Goal: Task Accomplishment & Management: Manage account settings

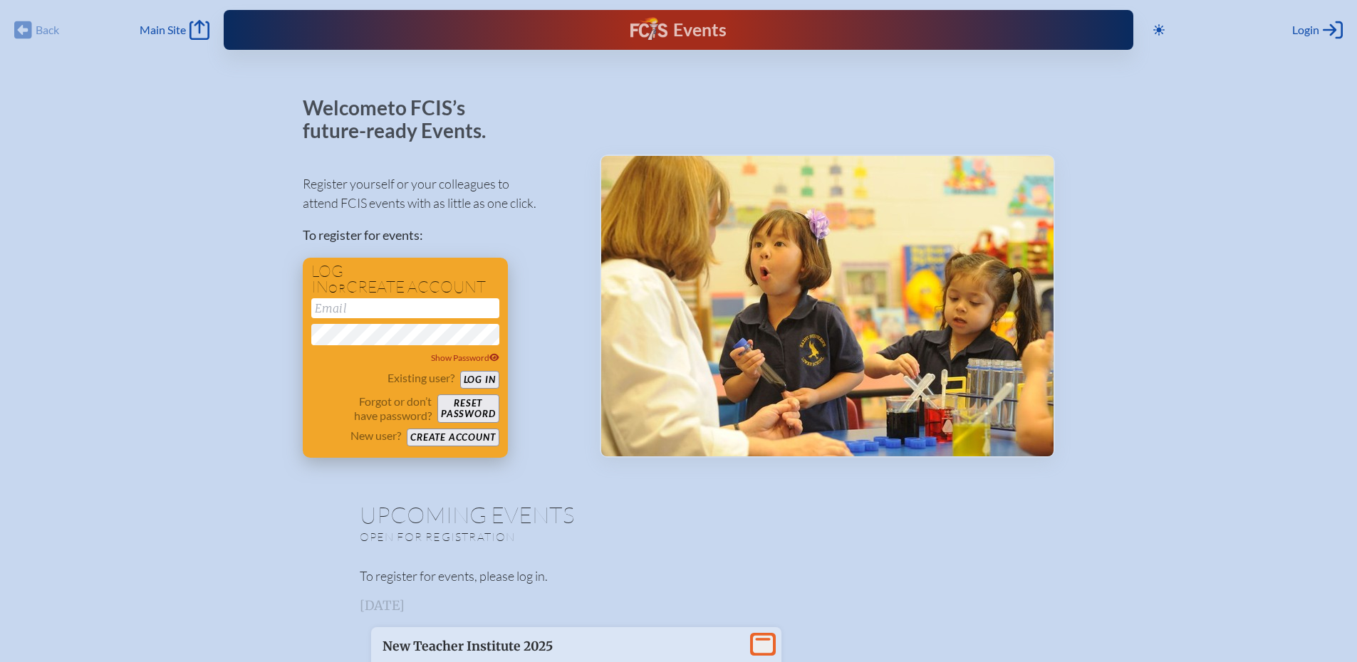
click at [342, 308] on input "email" at bounding box center [405, 308] width 188 height 20
type input "reynoldsme@dkja.net"
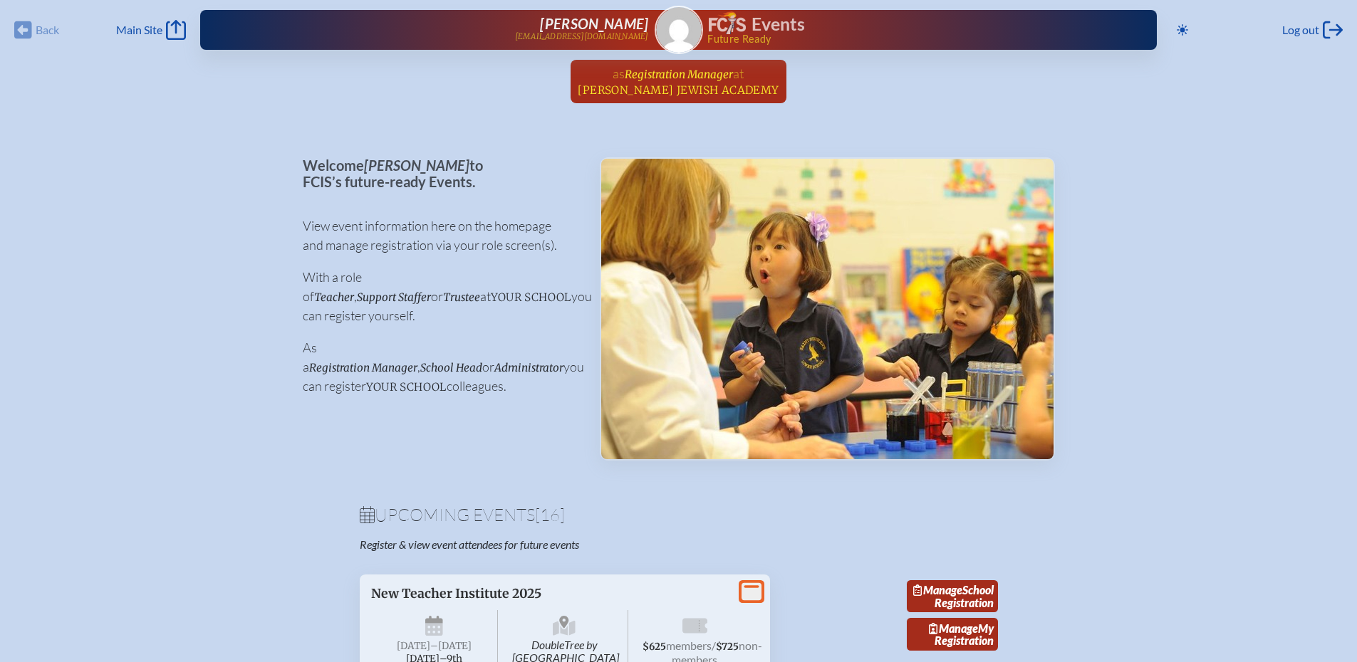
click at [707, 73] on span "Registration Manager" at bounding box center [679, 75] width 108 height 14
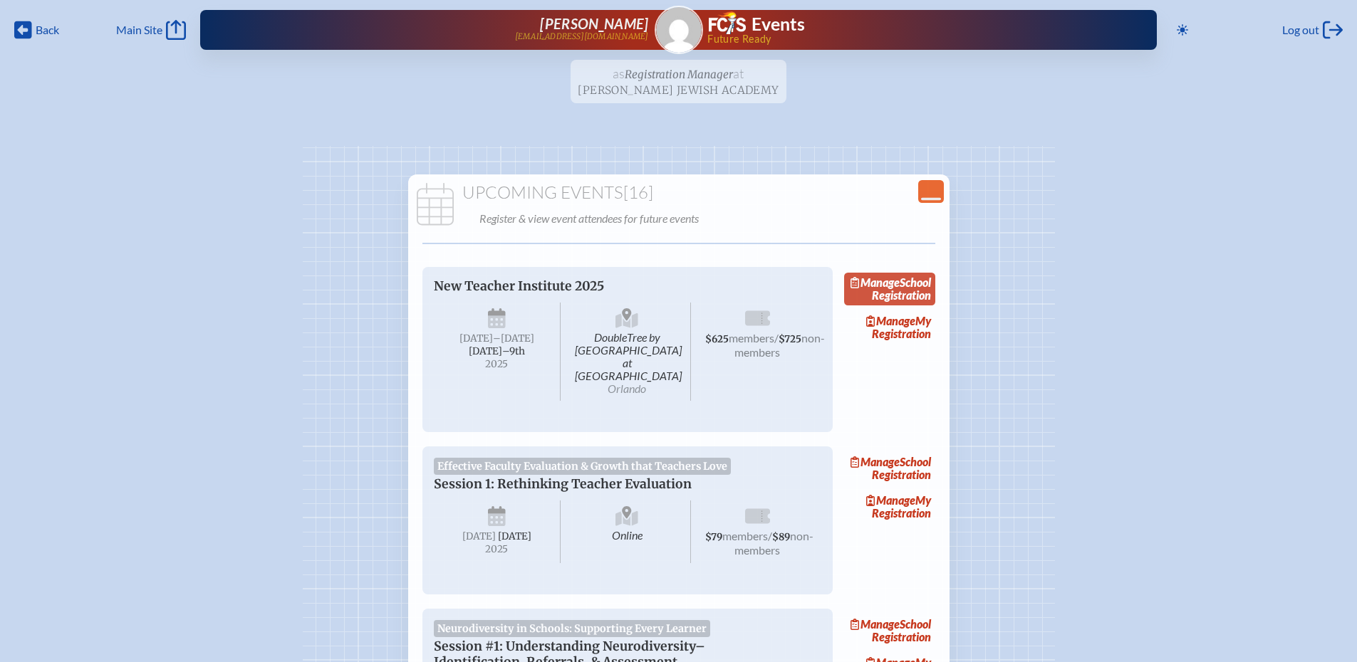
click at [915, 295] on link "Manage School Registration" at bounding box center [889, 289] width 91 height 33
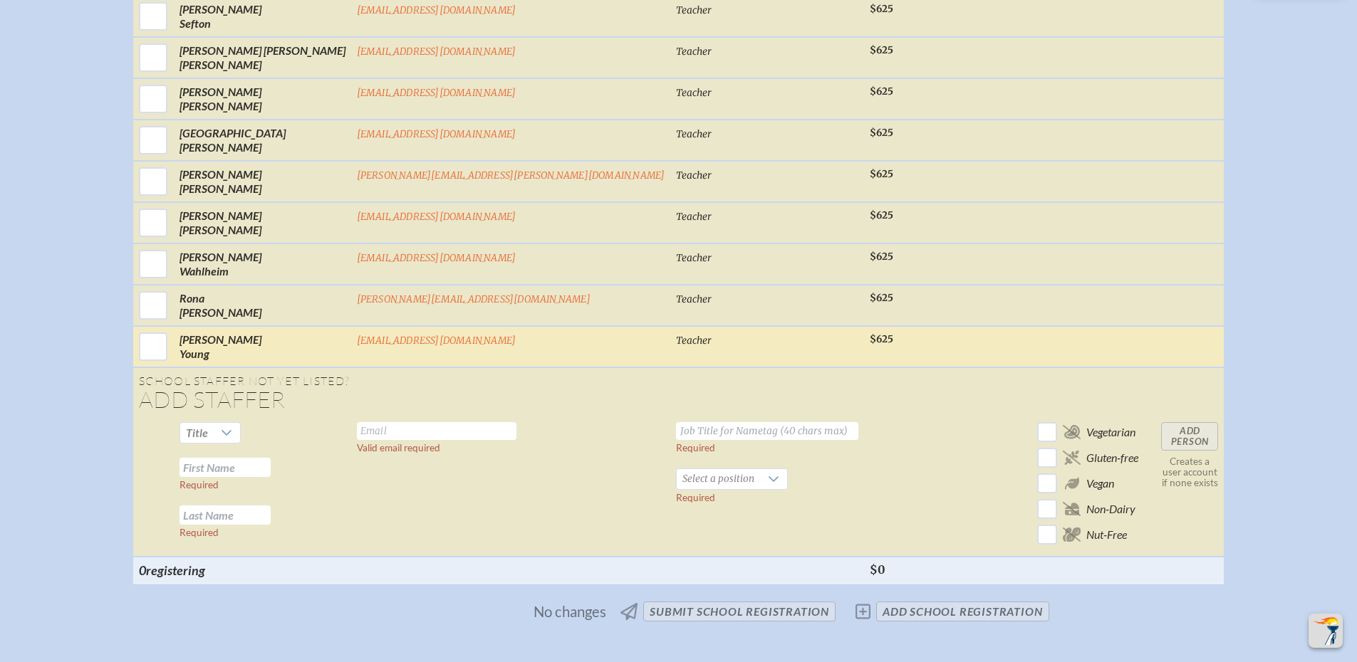
scroll to position [2137, 0]
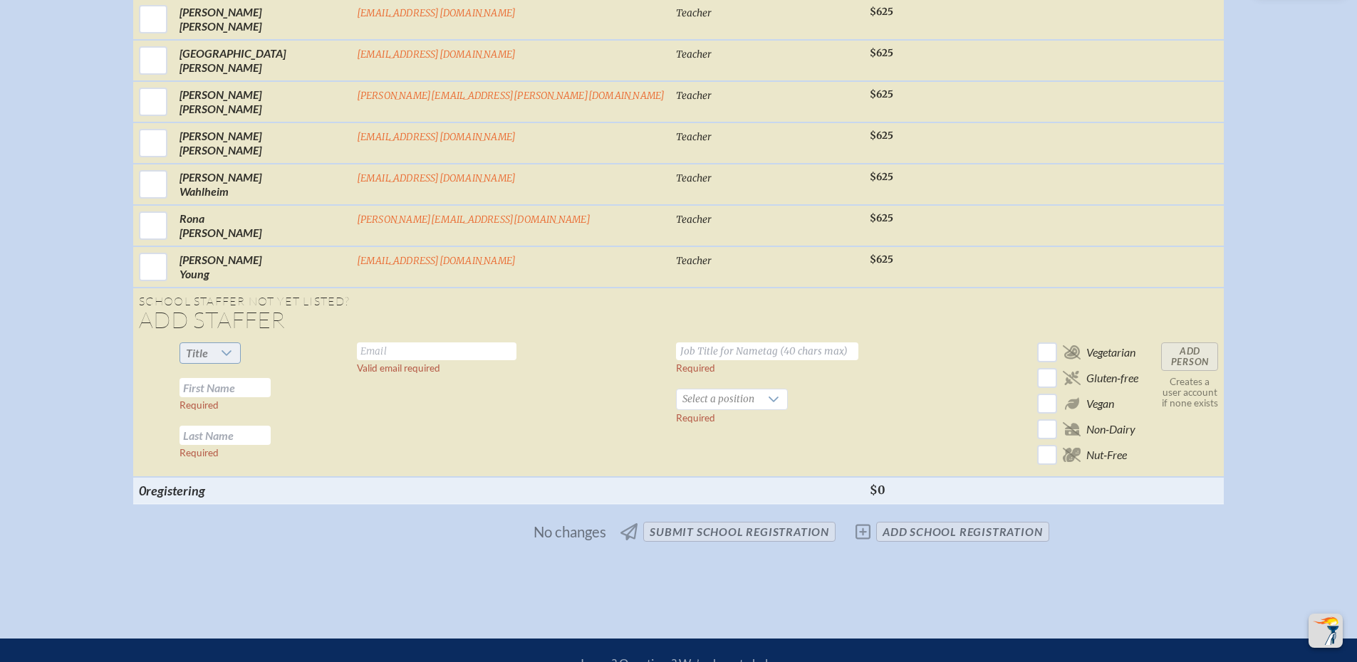
click at [241, 343] on div at bounding box center [227, 353] width 27 height 20
click at [332, 422] on li "Ms." at bounding box center [321, 427] width 61 height 20
click at [271, 379] on input "text" at bounding box center [224, 387] width 91 height 19
type input "[PERSON_NAME]"
click at [174, 411] on td at bounding box center [153, 407] width 41 height 140
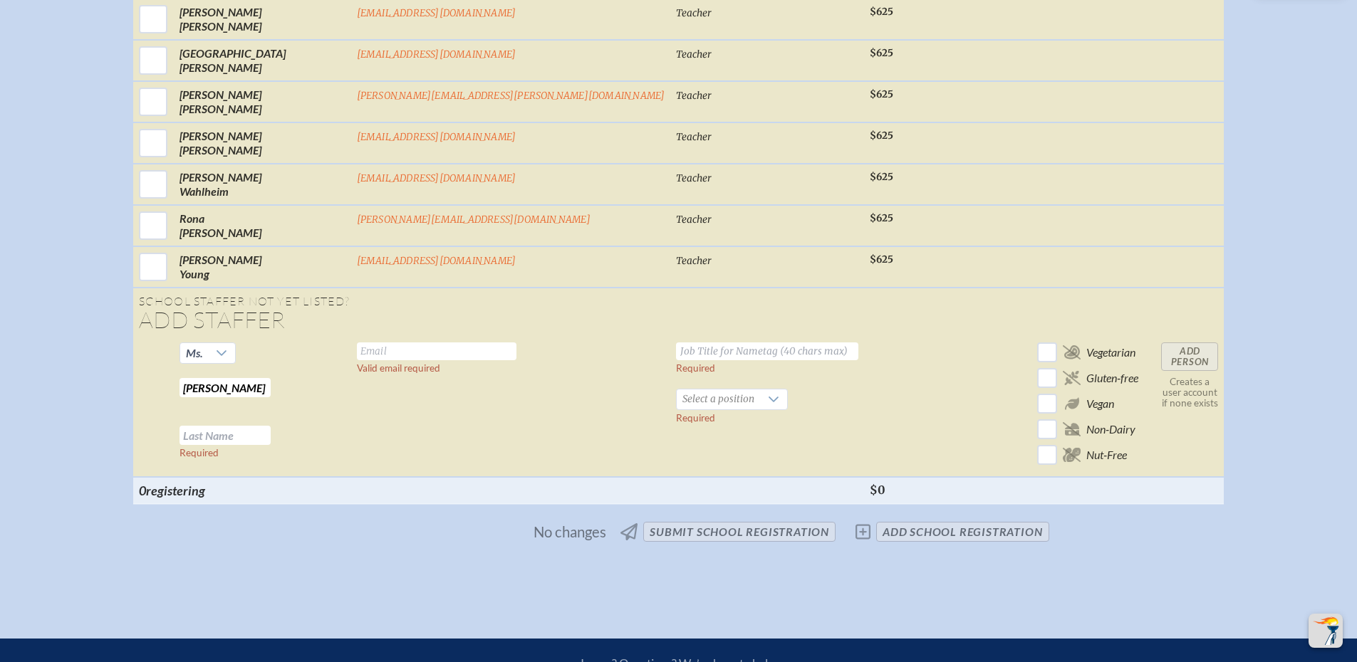
click at [271, 429] on input "text" at bounding box center [224, 435] width 91 height 19
type input "Karten"
click at [524, 388] on td "Valid email required" at bounding box center [511, 407] width 320 height 140
click at [501, 343] on input "text" at bounding box center [437, 352] width 160 height 18
type input "KartenA@dkja.net"
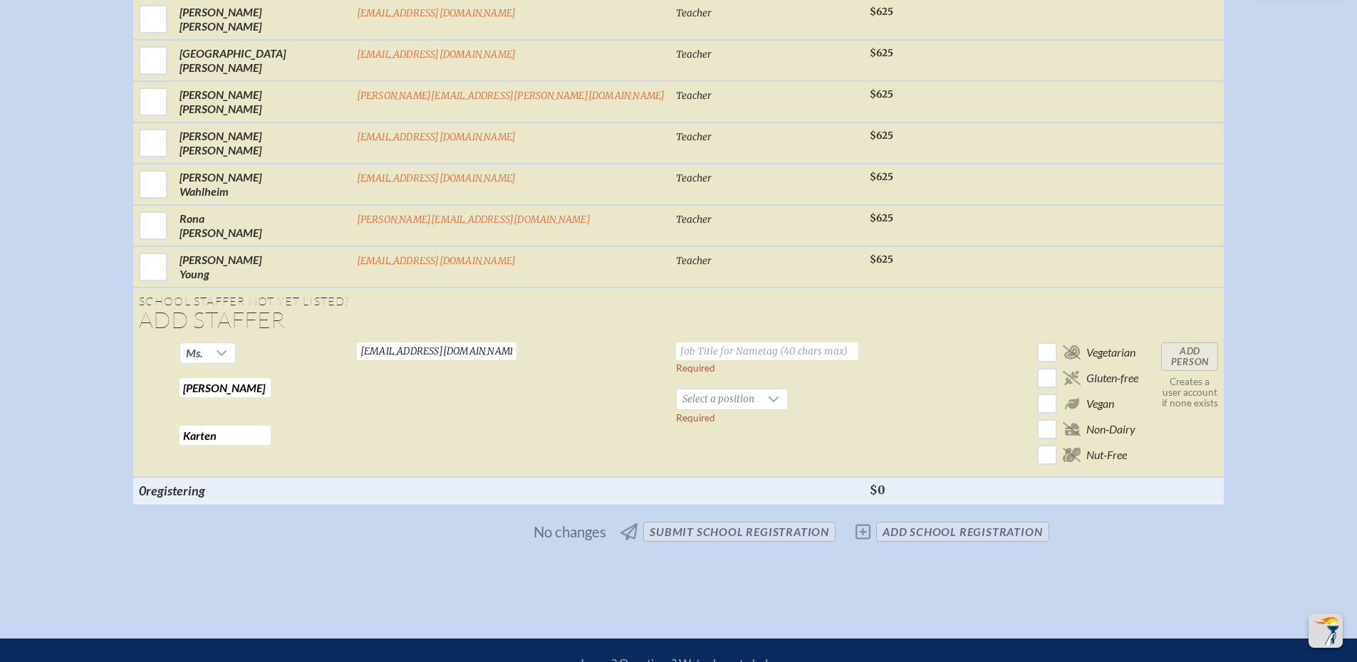
click at [676, 343] on input "text" at bounding box center [767, 352] width 182 height 18
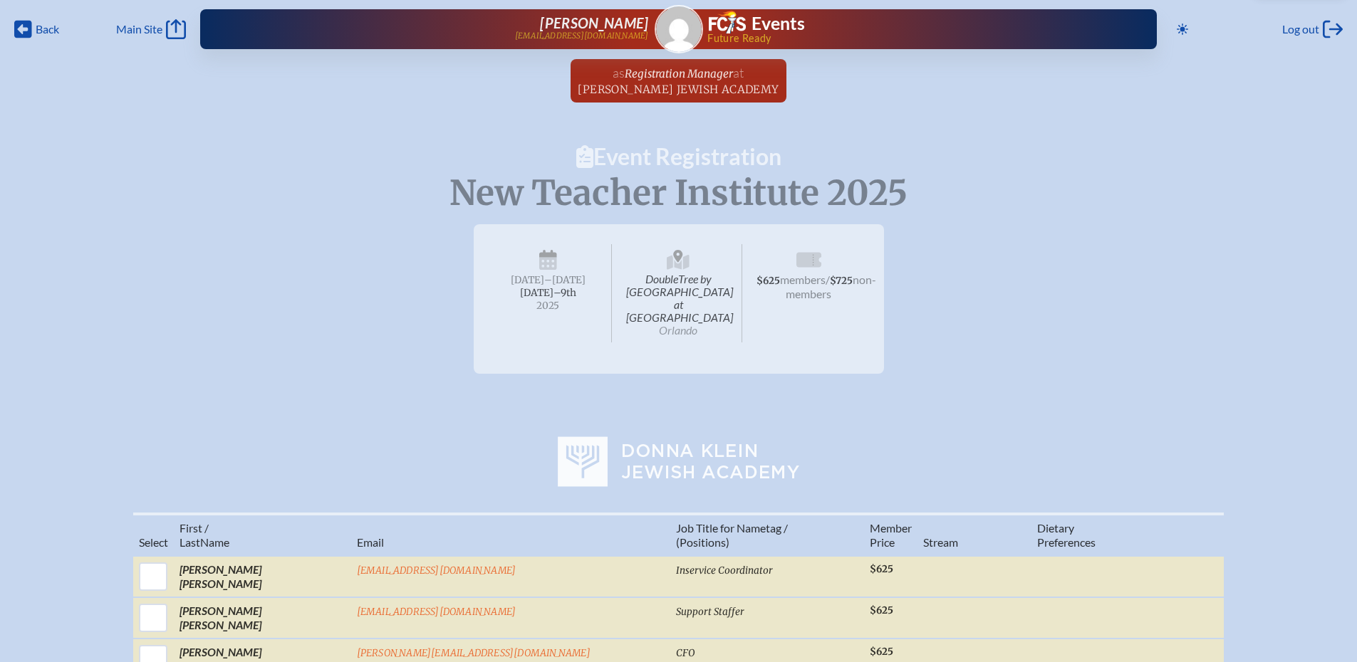
scroll to position [0, 0]
click at [676, 79] on span "Registration Manager" at bounding box center [679, 75] width 108 height 14
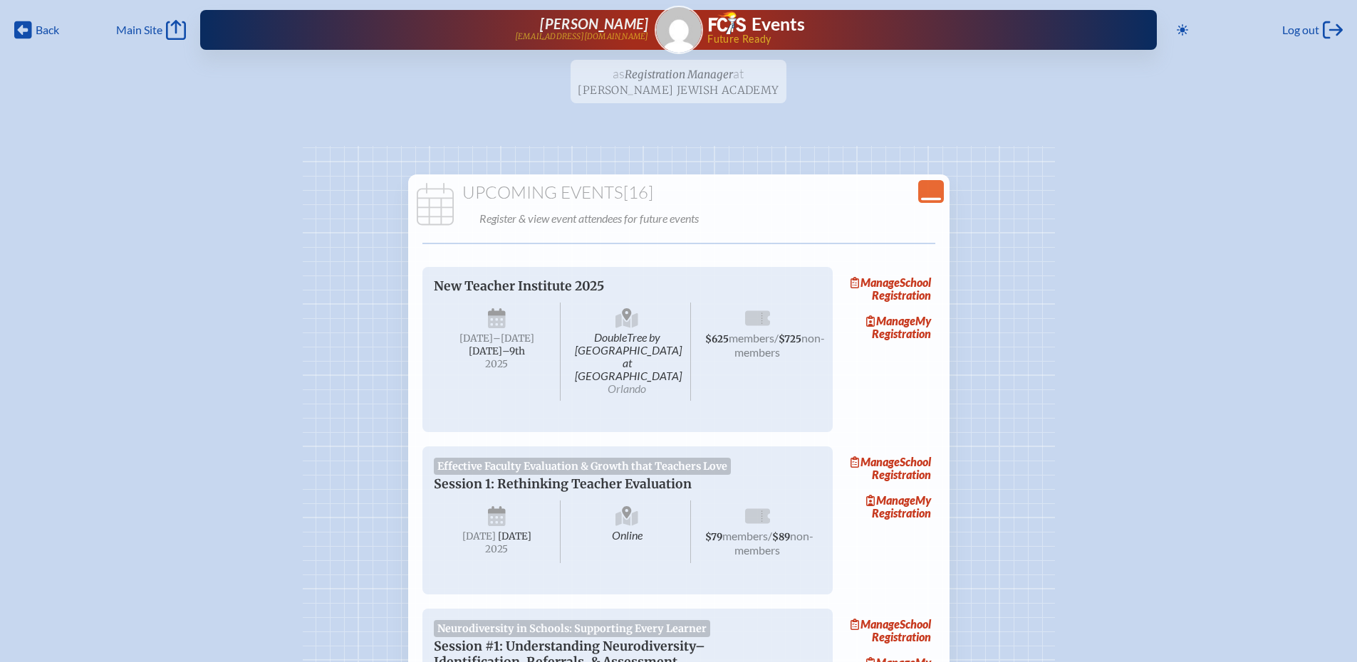
click at [939, 189] on icon "Close Console" at bounding box center [931, 192] width 20 height 20
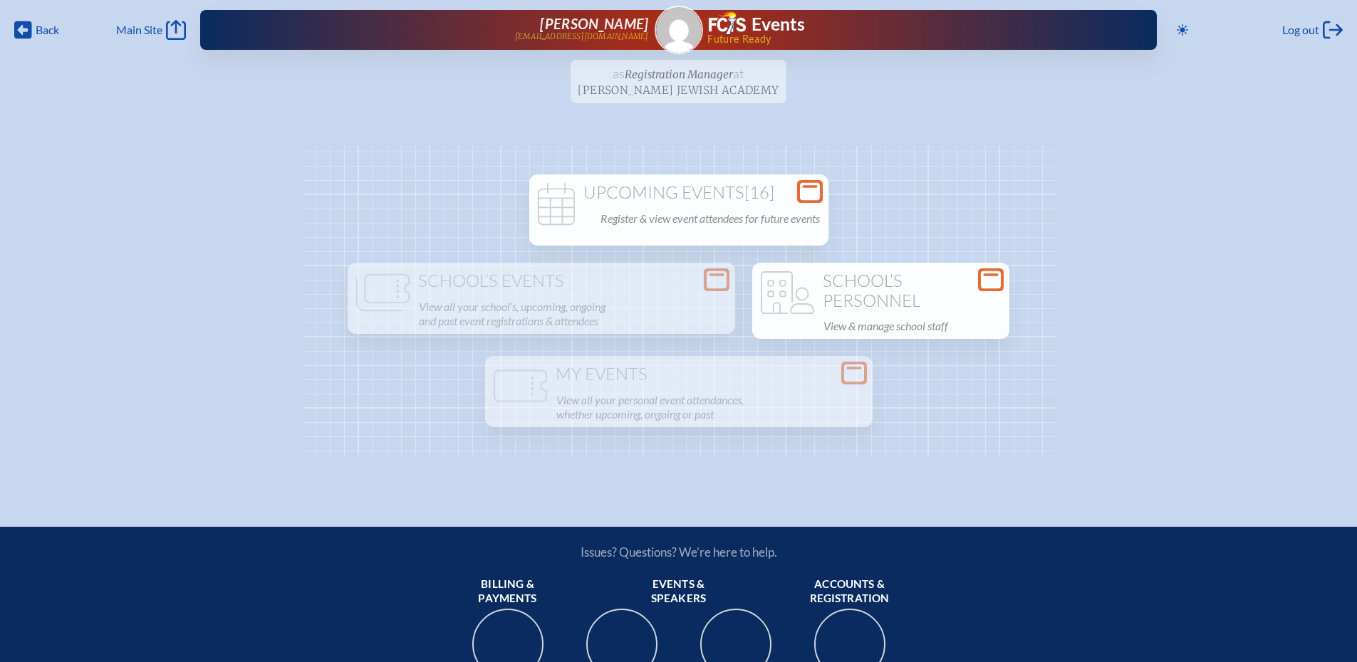
click at [925, 282] on h1 "School’s Personnel" at bounding box center [881, 290] width 246 height 39
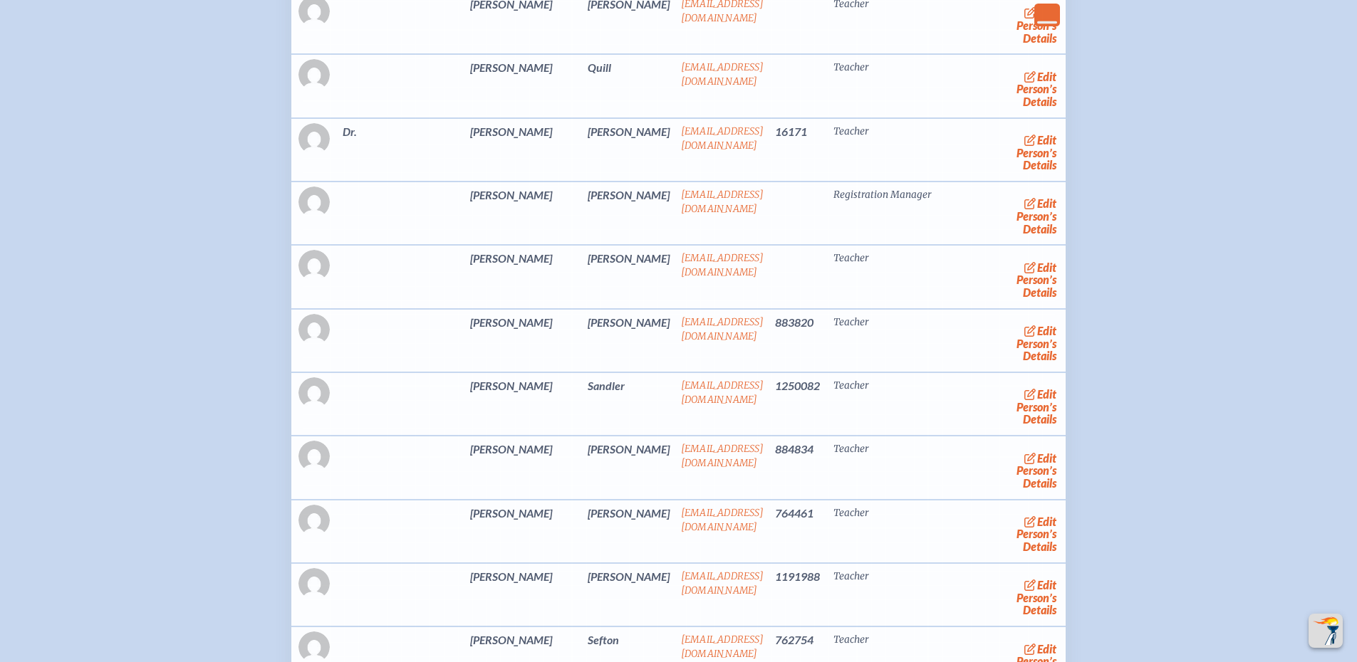
scroll to position [2066, 0]
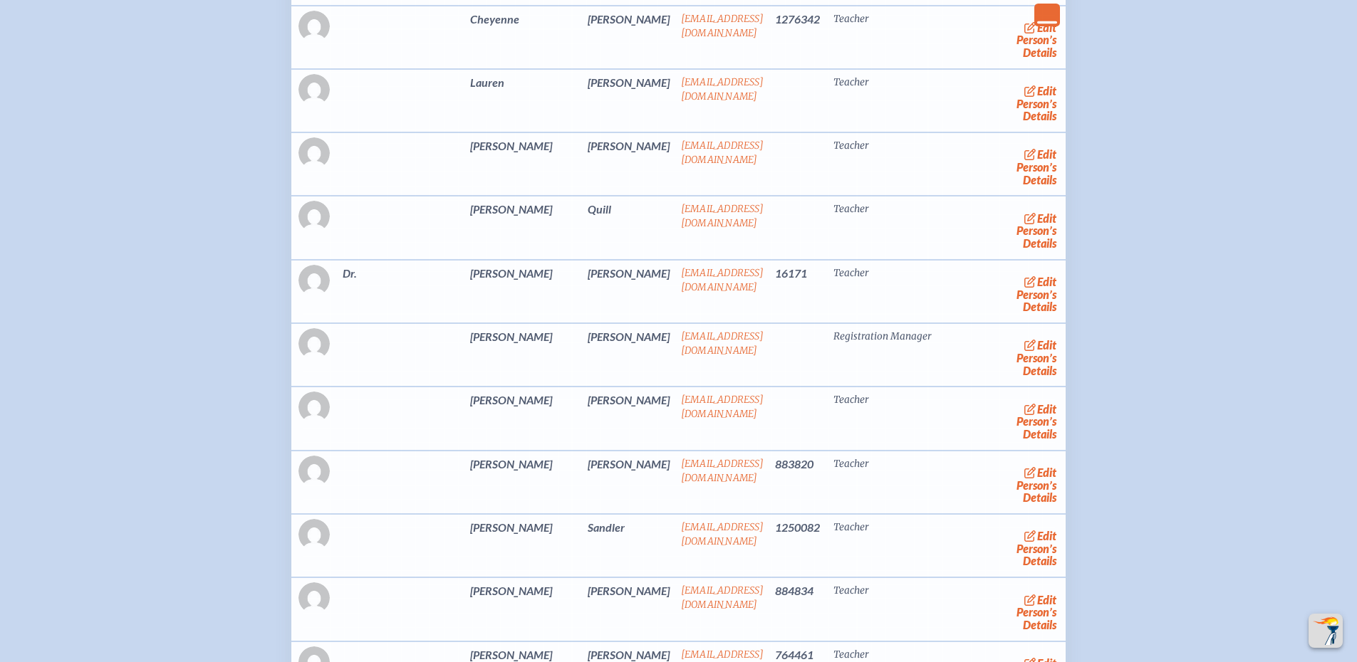
click at [1037, 14] on icon "Close Console" at bounding box center [1047, 15] width 20 height 20
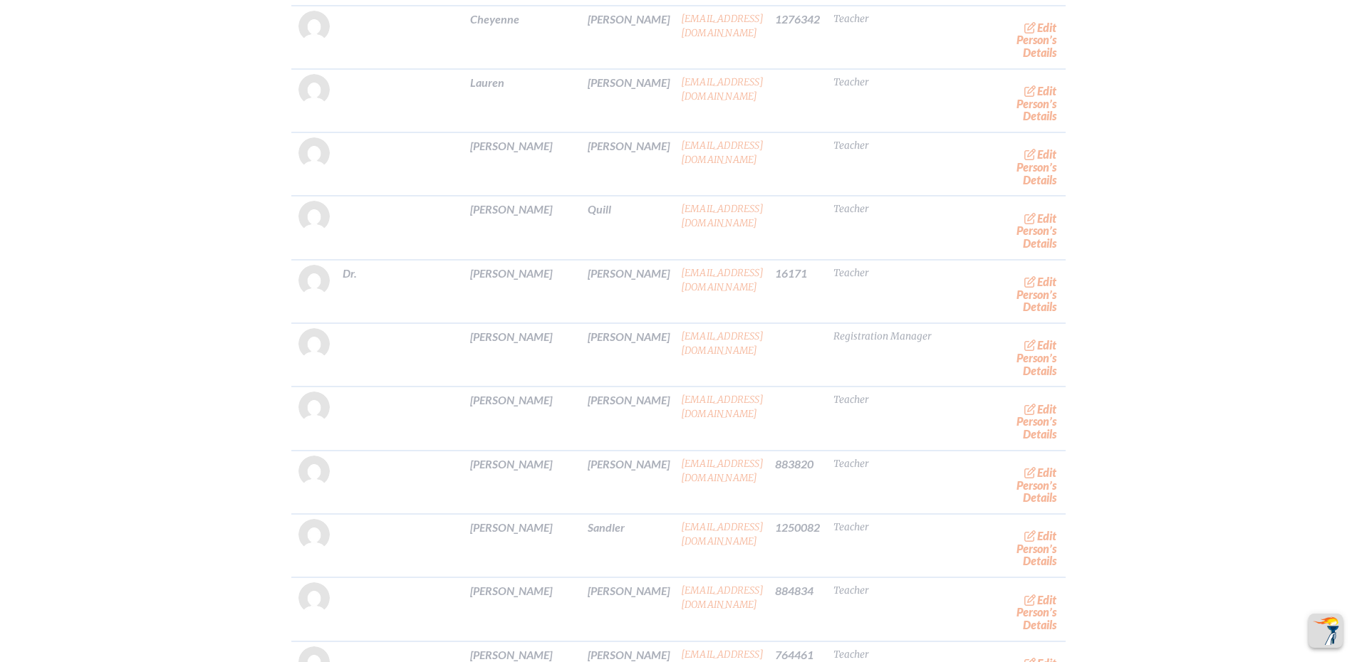
scroll to position [407, 0]
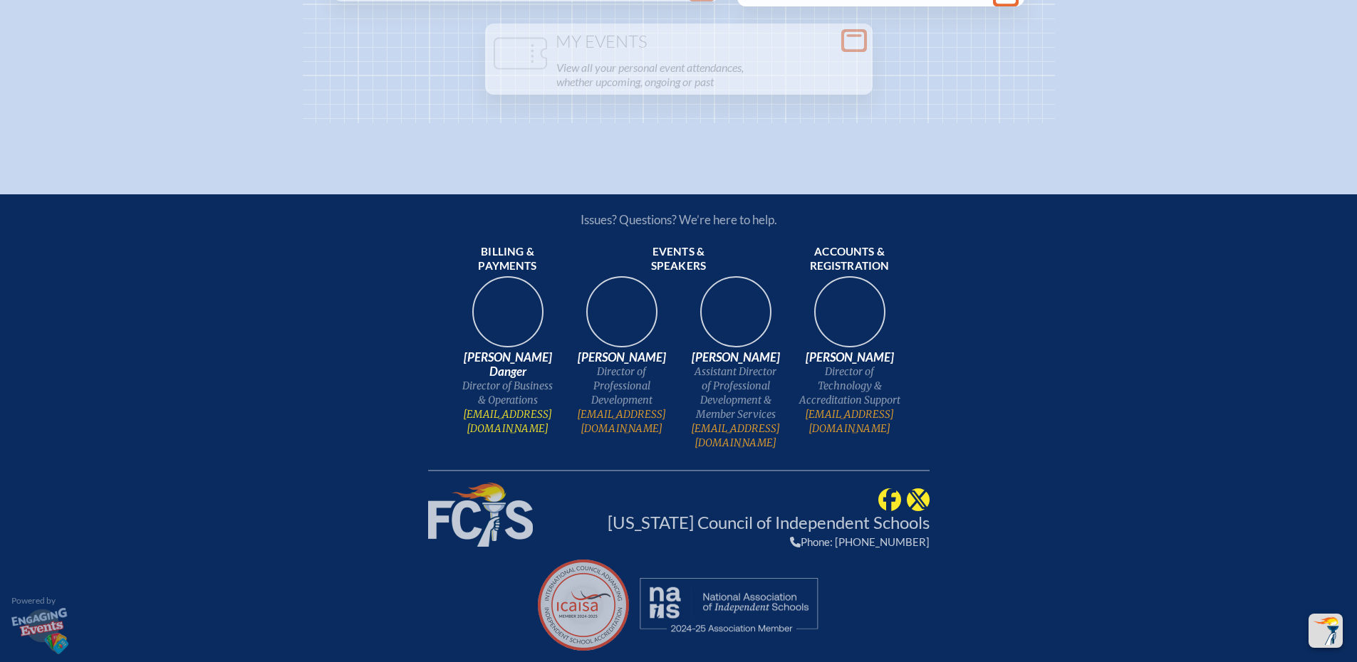
click at [499, 416] on link "[EMAIL_ADDRESS][DOMAIN_NAME]" at bounding box center [508, 421] width 103 height 28
drag, startPoint x: 1119, startPoint y: 514, endPoint x: 1104, endPoint y: 514, distance: 15.0
click at [1119, 514] on div "Issues? Questions? We’re here to help. Billing & payments Keara Danger Director…" at bounding box center [678, 428] width 1357 height 468
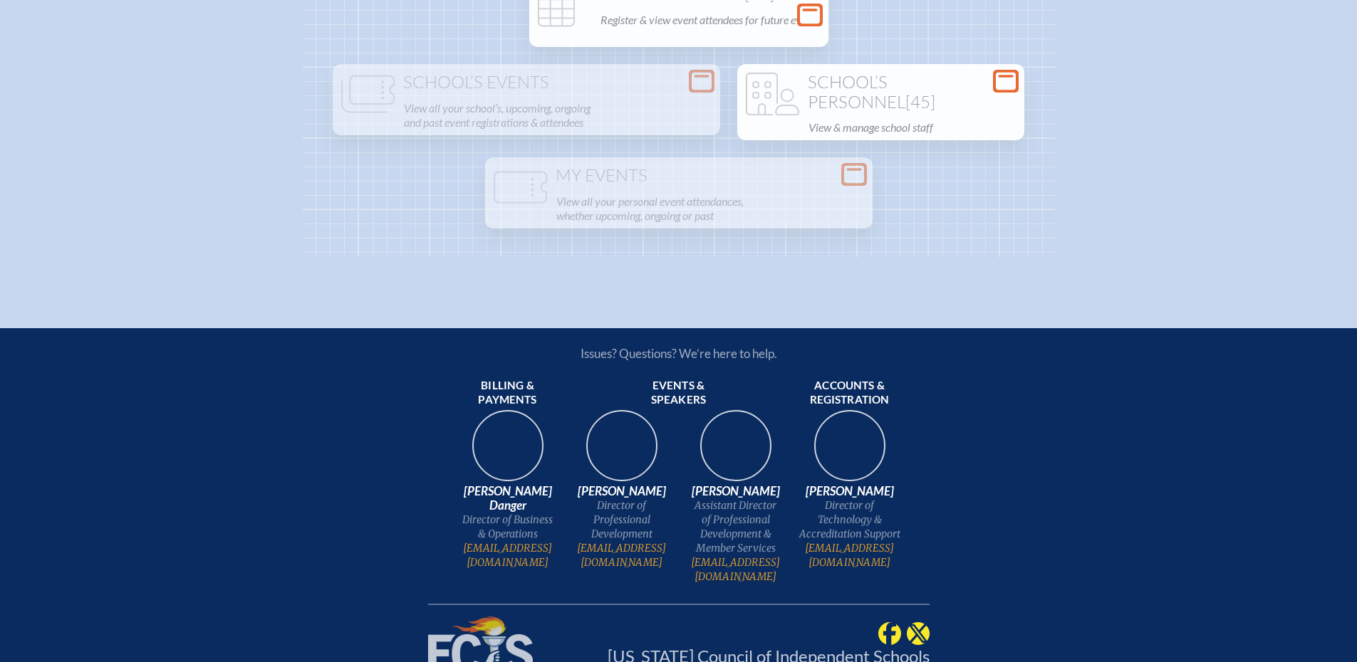
scroll to position [193, 0]
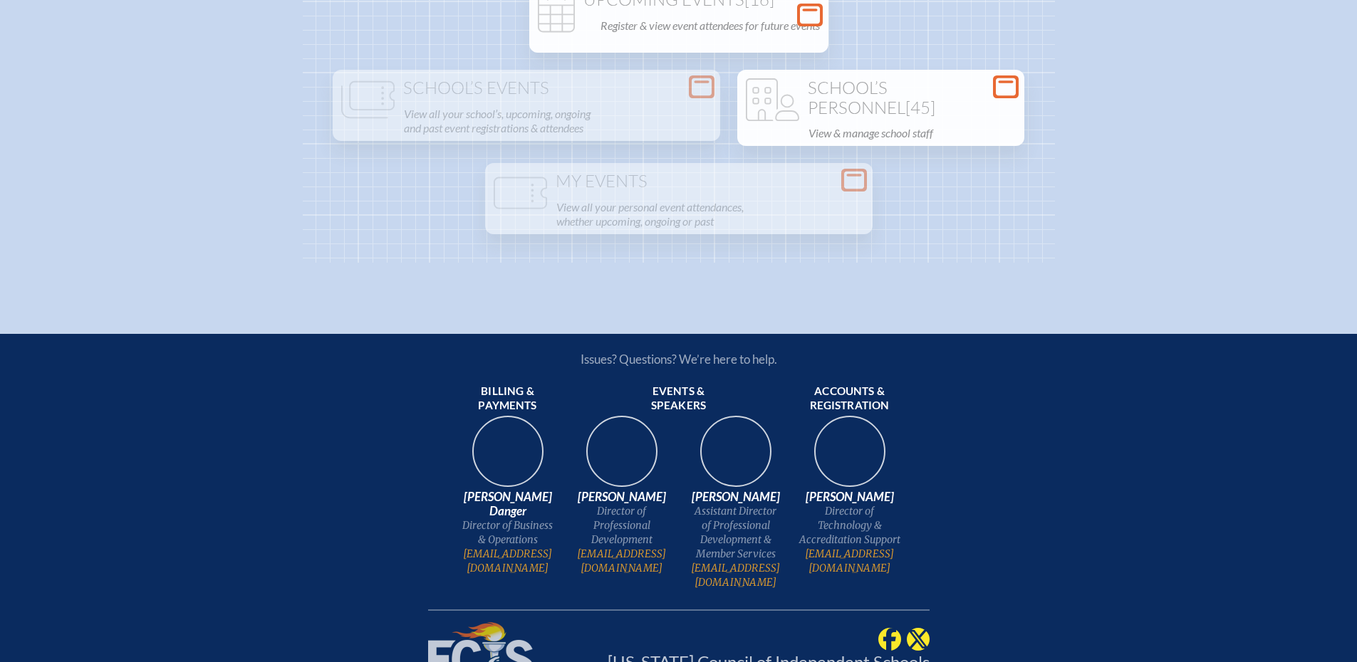
click at [748, 118] on h1 "School’s Personnel [45]" at bounding box center [881, 97] width 276 height 39
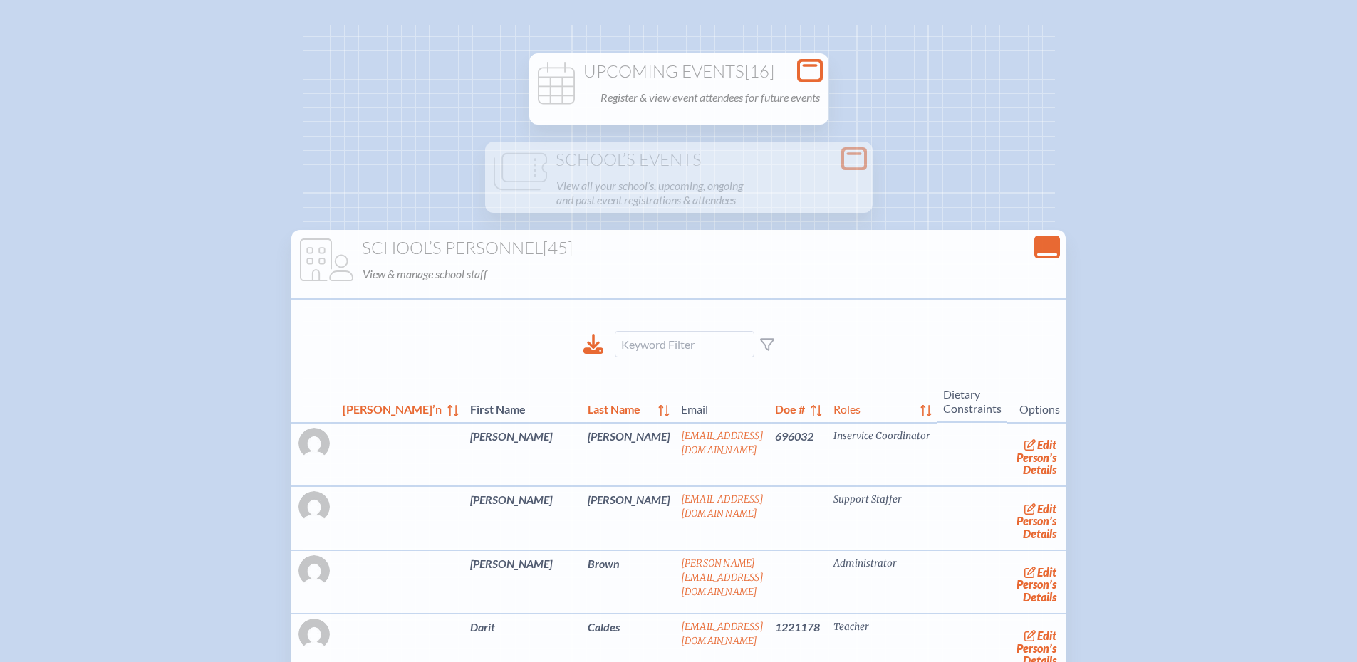
scroll to position [0, 0]
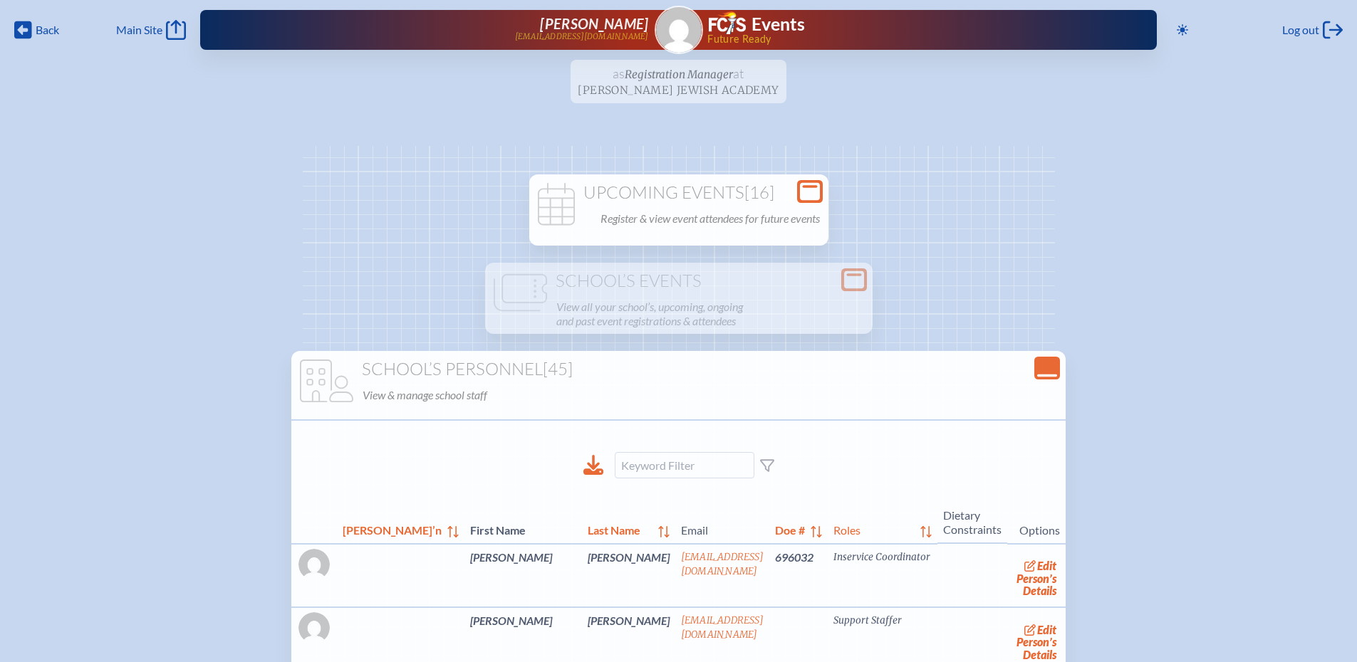
drag, startPoint x: 764, startPoint y: 20, endPoint x: 777, endPoint y: 18, distance: 13.7
click at [766, 19] on h1 "Events" at bounding box center [777, 25] width 53 height 18
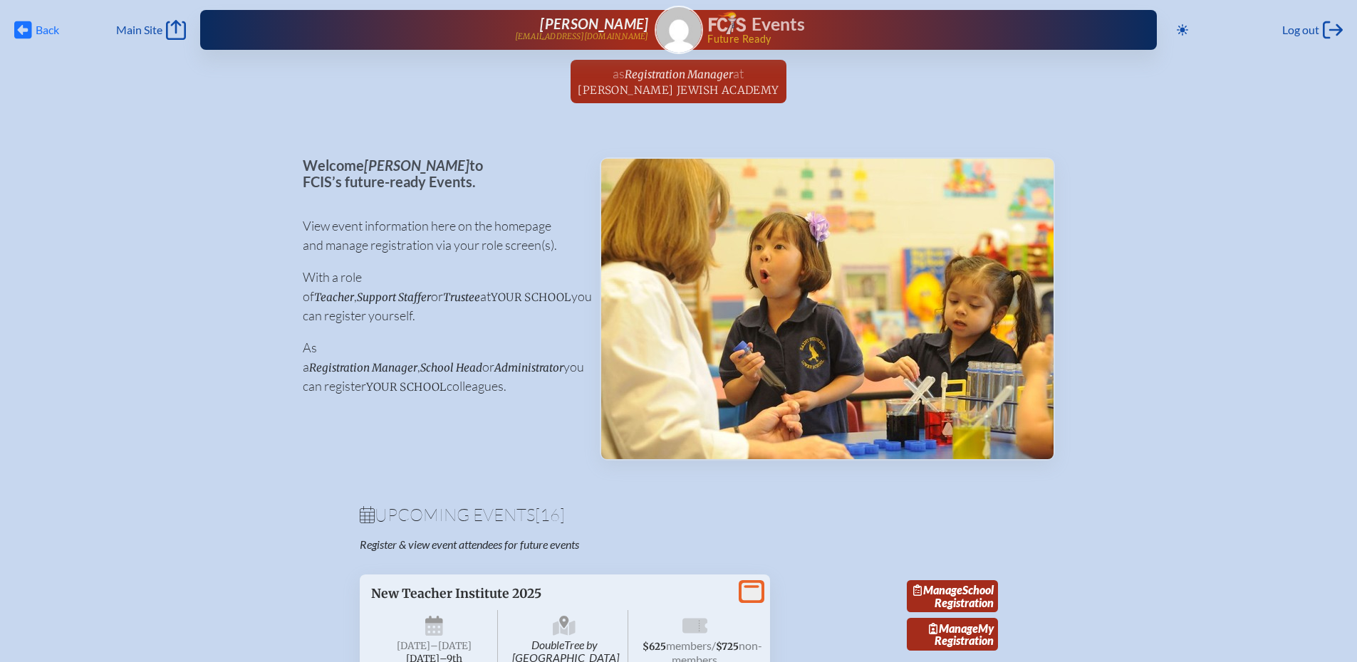
click at [28, 28] on icon at bounding box center [23, 30] width 18 height 18
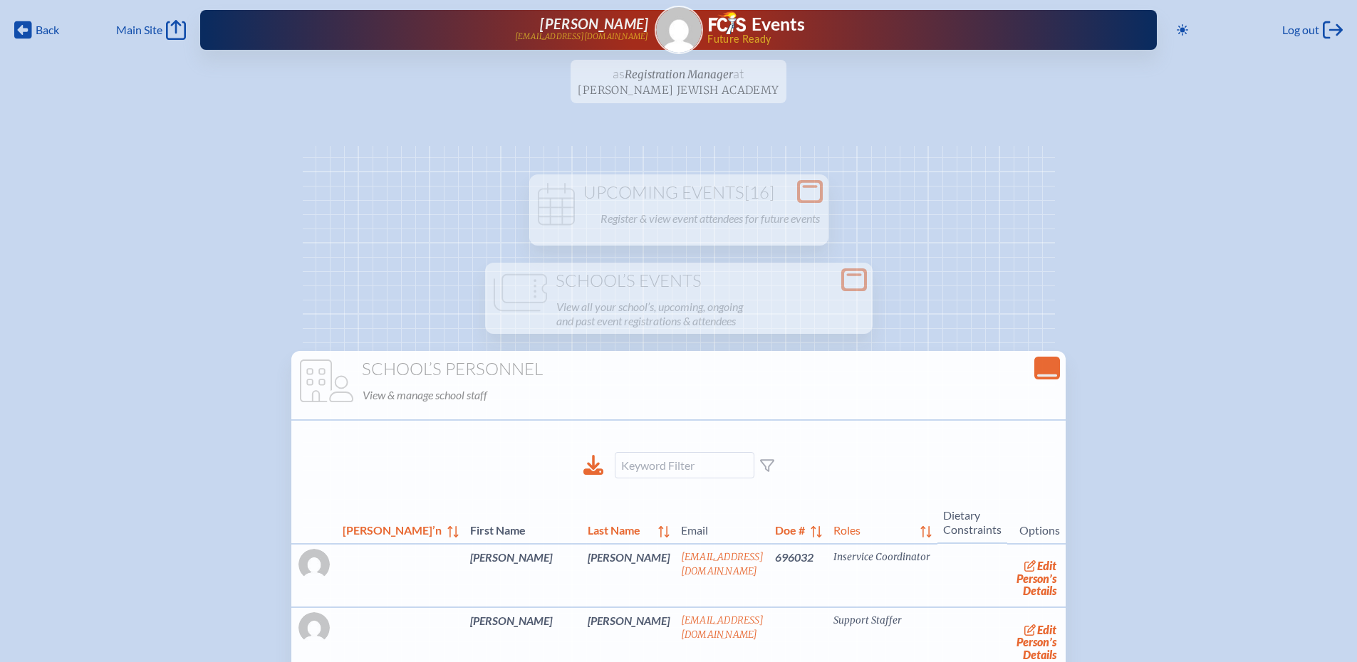
click at [699, 83] on ul "as Registration Manager at Donna Klein Jewish Academy since May 8th, 2023" at bounding box center [678, 86] width 1357 height 52
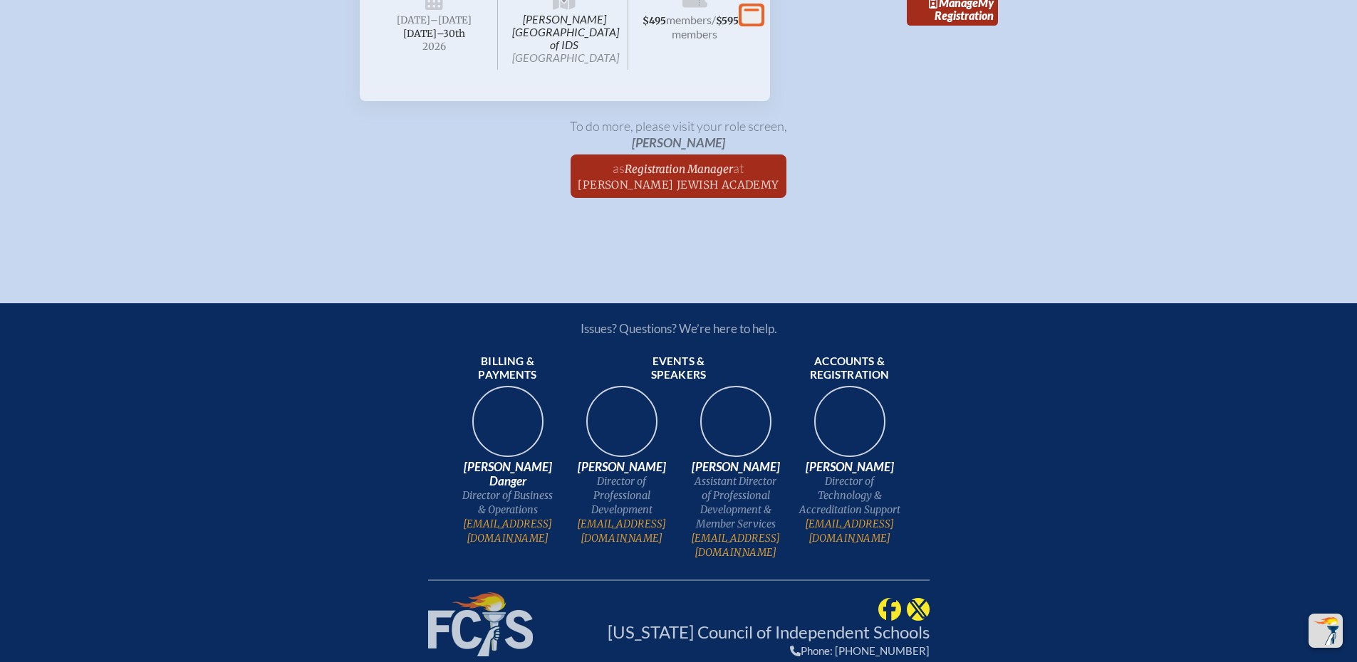
scroll to position [3419, 0]
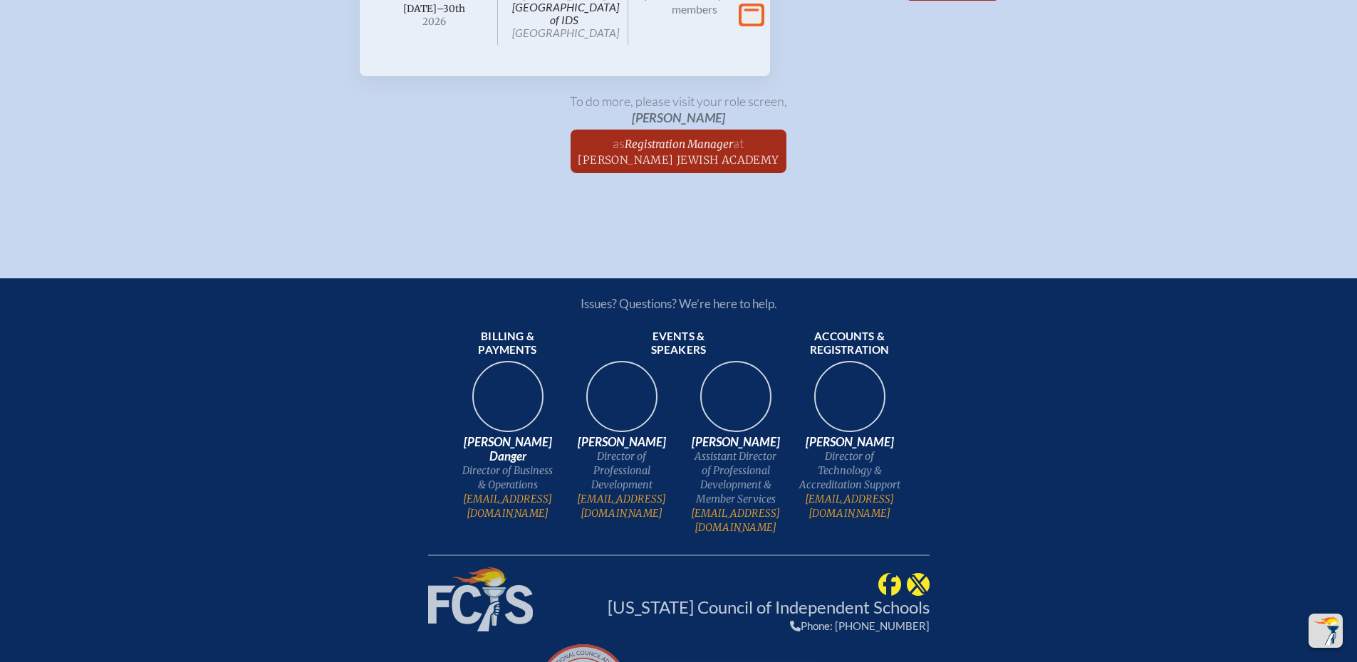
click at [692, 151] on span "Registration Manager" at bounding box center [679, 144] width 108 height 14
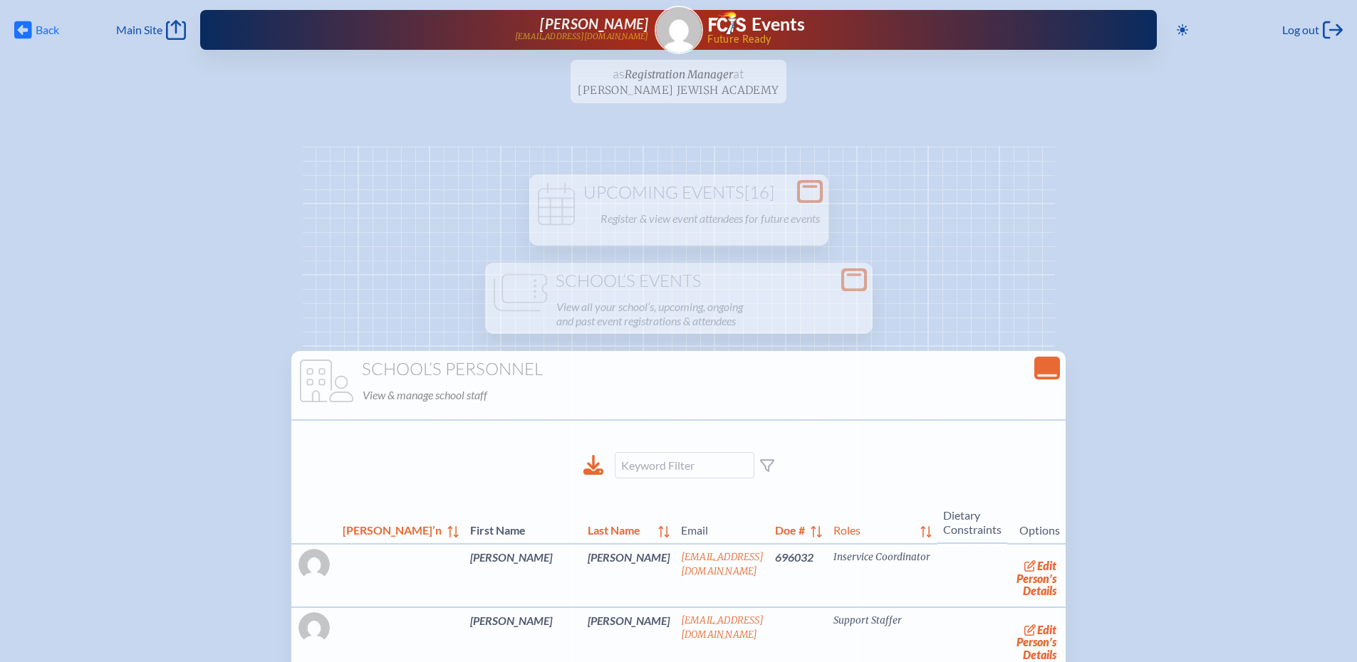
click at [36, 30] on span "Back" at bounding box center [48, 30] width 24 height 14
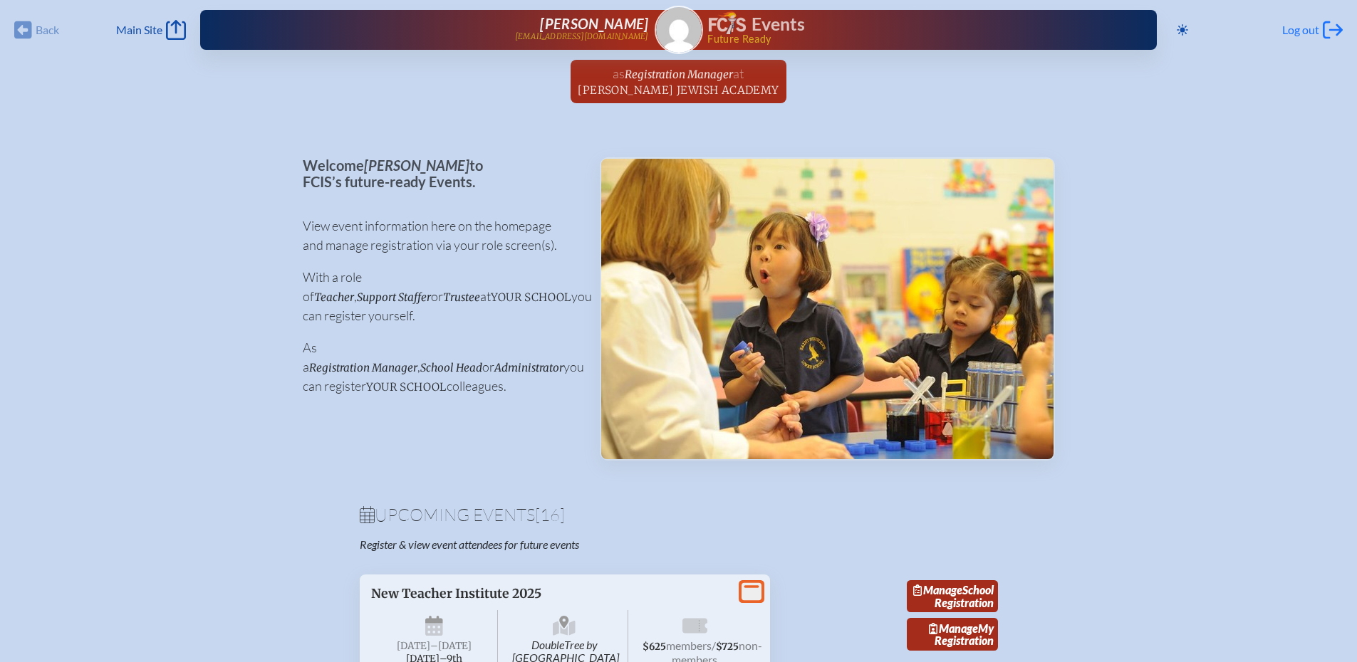
click at [1292, 30] on span "Log out" at bounding box center [1300, 30] width 37 height 14
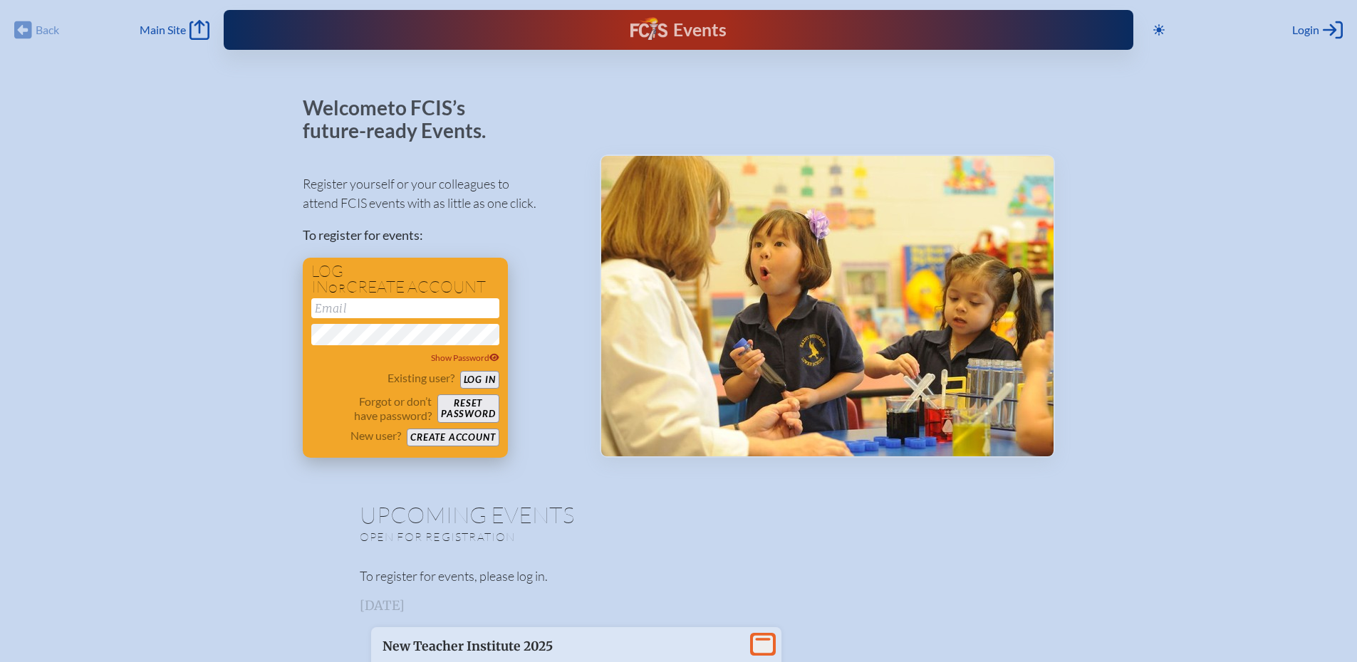
click at [446, 442] on button "Create account" at bounding box center [453, 438] width 92 height 18
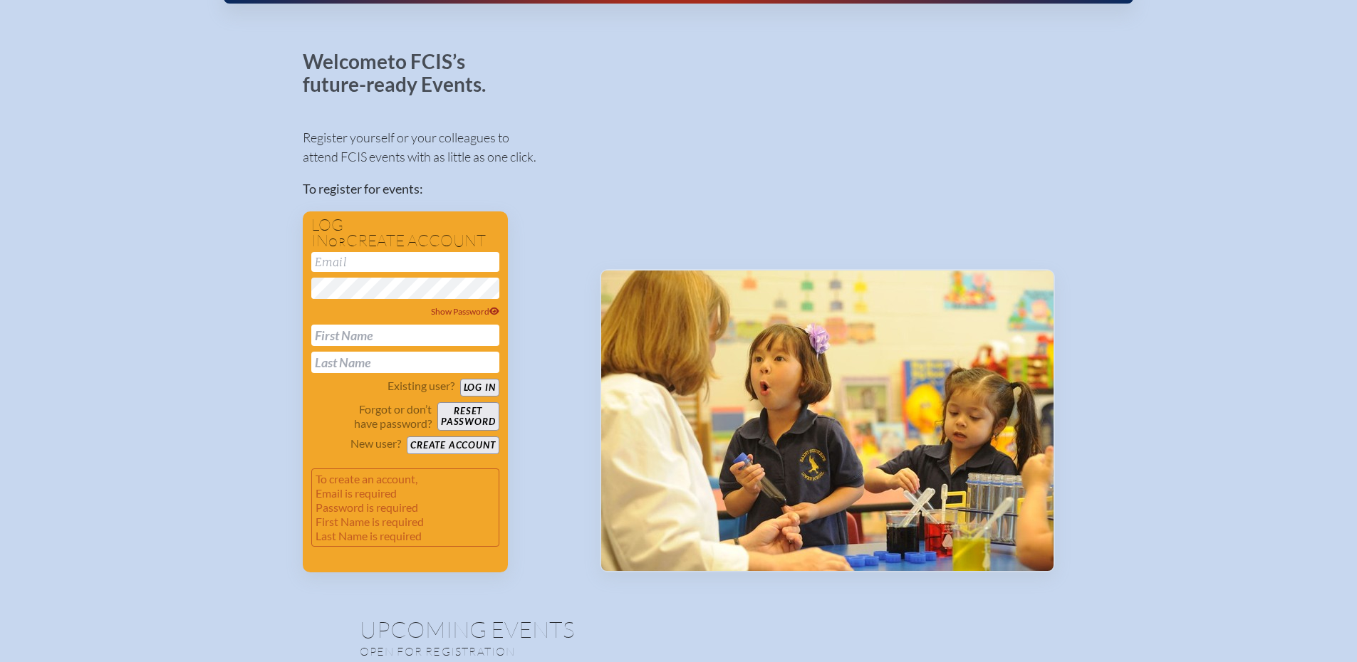
scroll to position [71, 0]
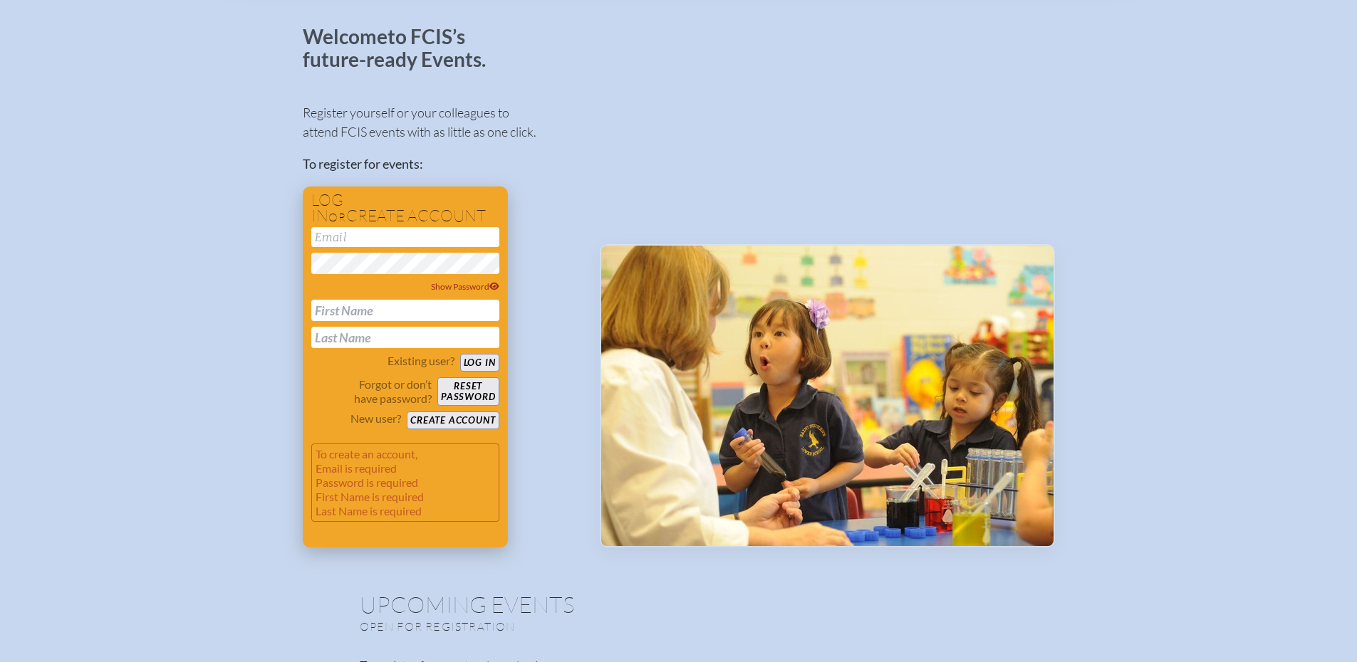
click at [428, 425] on button "Create account" at bounding box center [453, 421] width 92 height 18
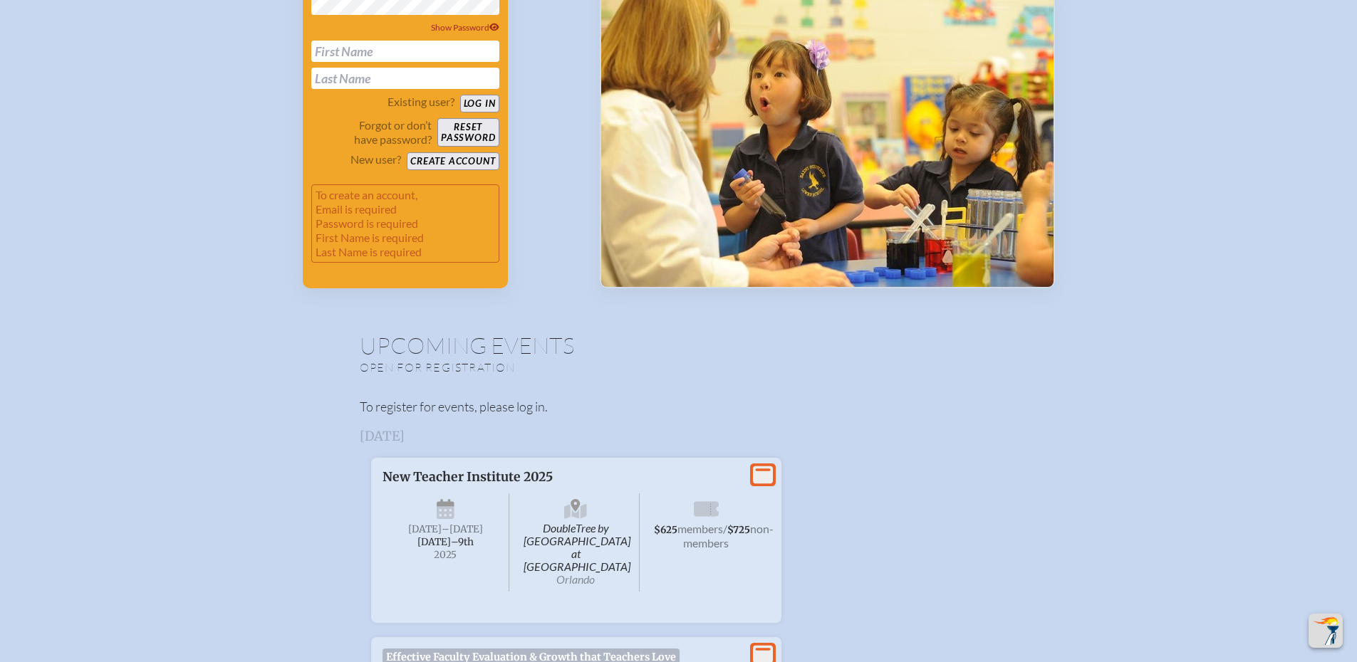
scroll to position [356, 0]
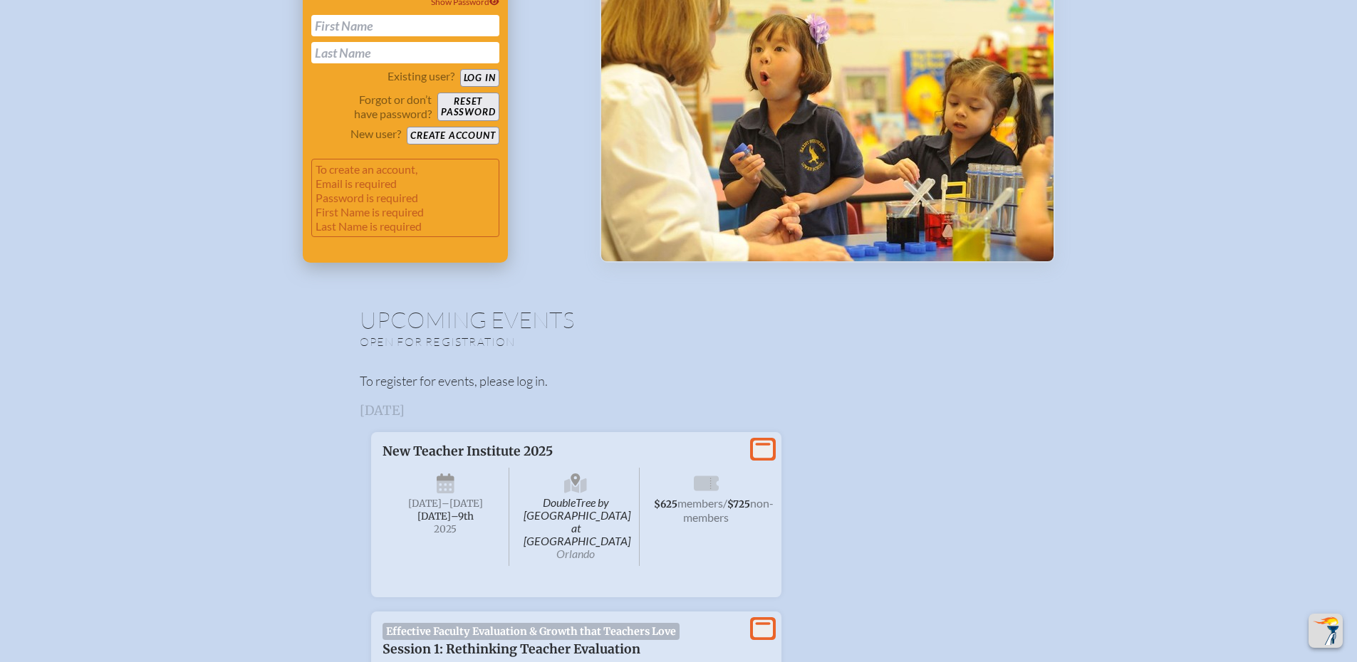
click at [447, 135] on button "Create account" at bounding box center [453, 136] width 92 height 18
click at [452, 134] on button "Create account" at bounding box center [453, 136] width 92 height 18
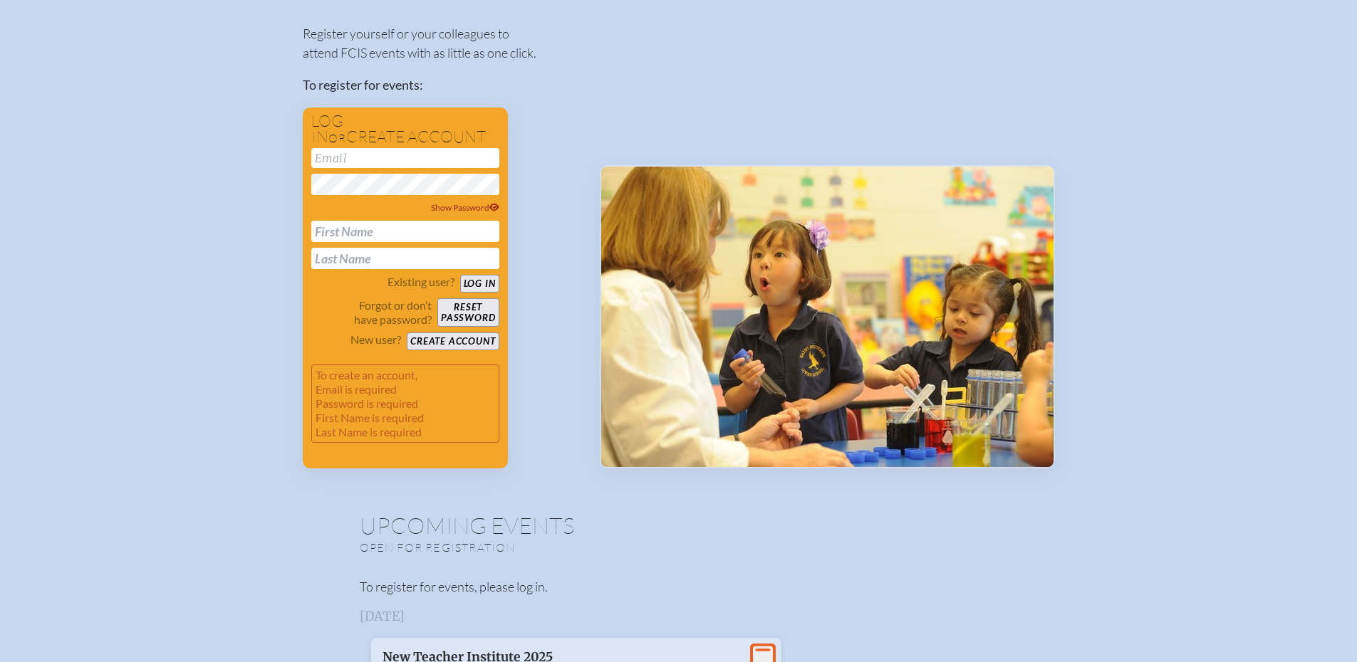
scroll to position [142, 0]
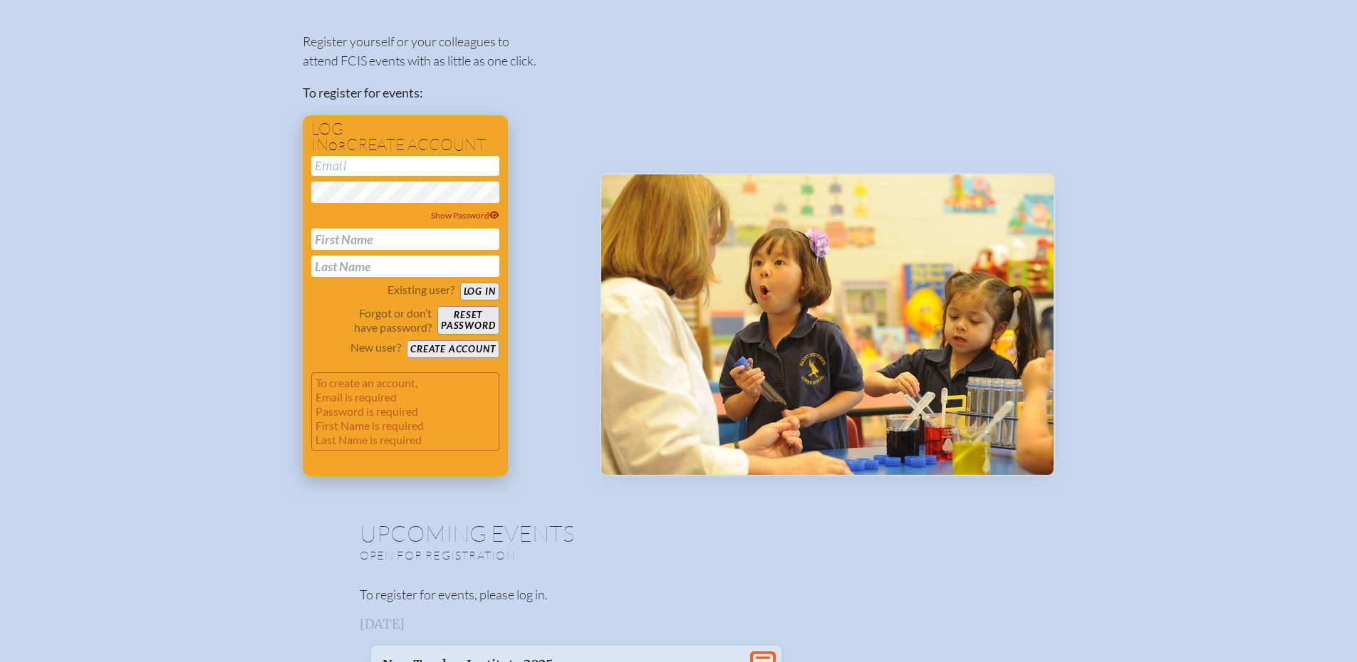
click at [484, 287] on button "Log in" at bounding box center [479, 292] width 39 height 18
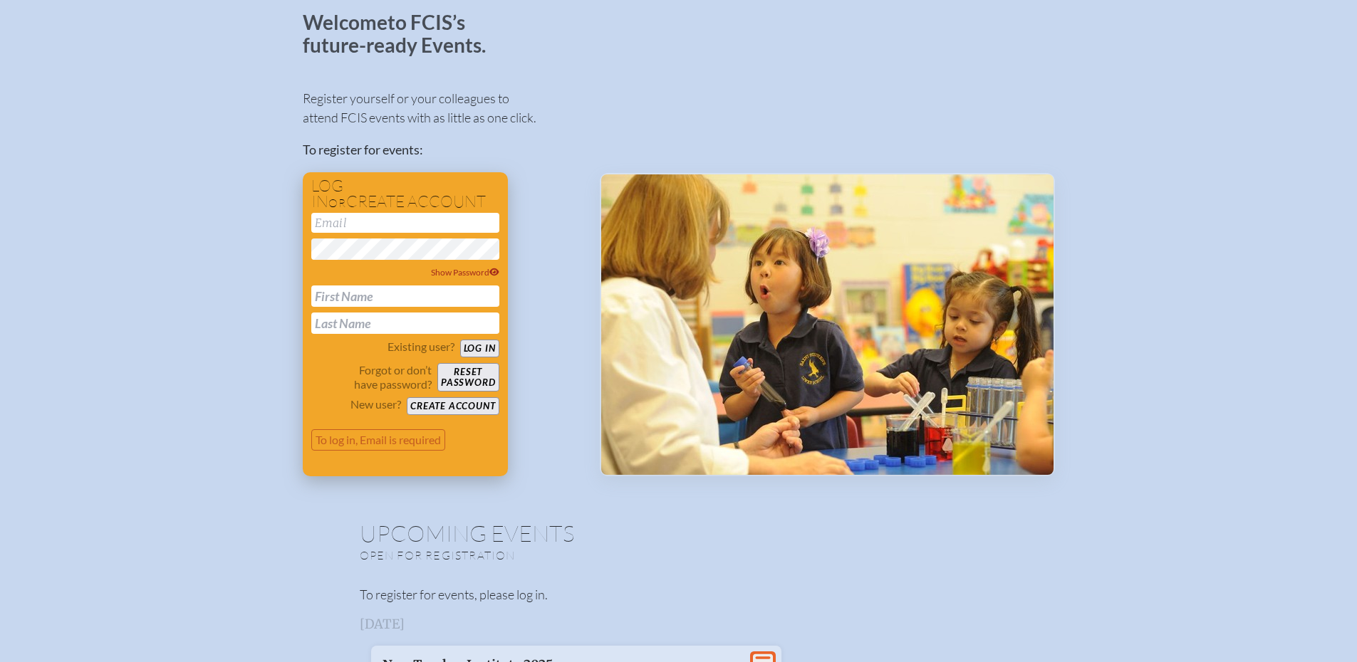
click at [459, 406] on button "Create account" at bounding box center [453, 406] width 92 height 18
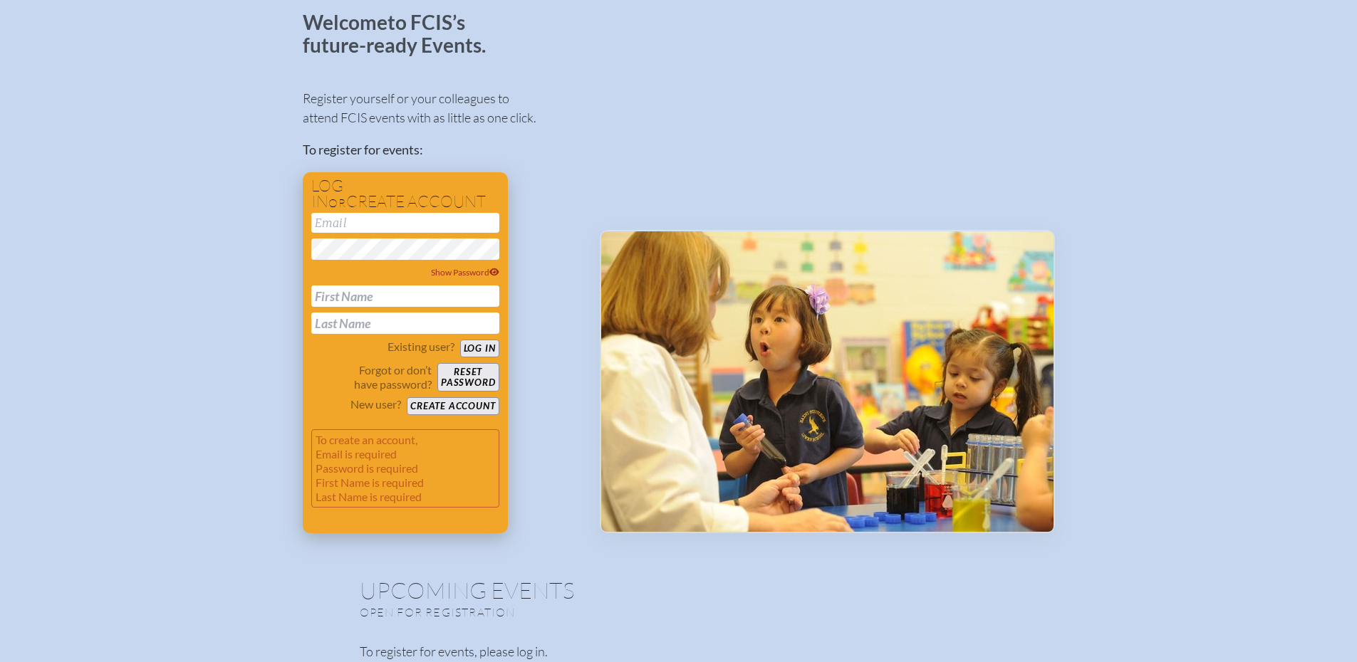
click at [358, 298] on input "text" at bounding box center [405, 296] width 188 height 21
click at [556, 287] on div "Register yourself or your colleagues to attend FCIS events with as little as on…" at bounding box center [440, 304] width 274 height 457
click at [472, 350] on button "Log in" at bounding box center [479, 349] width 39 height 18
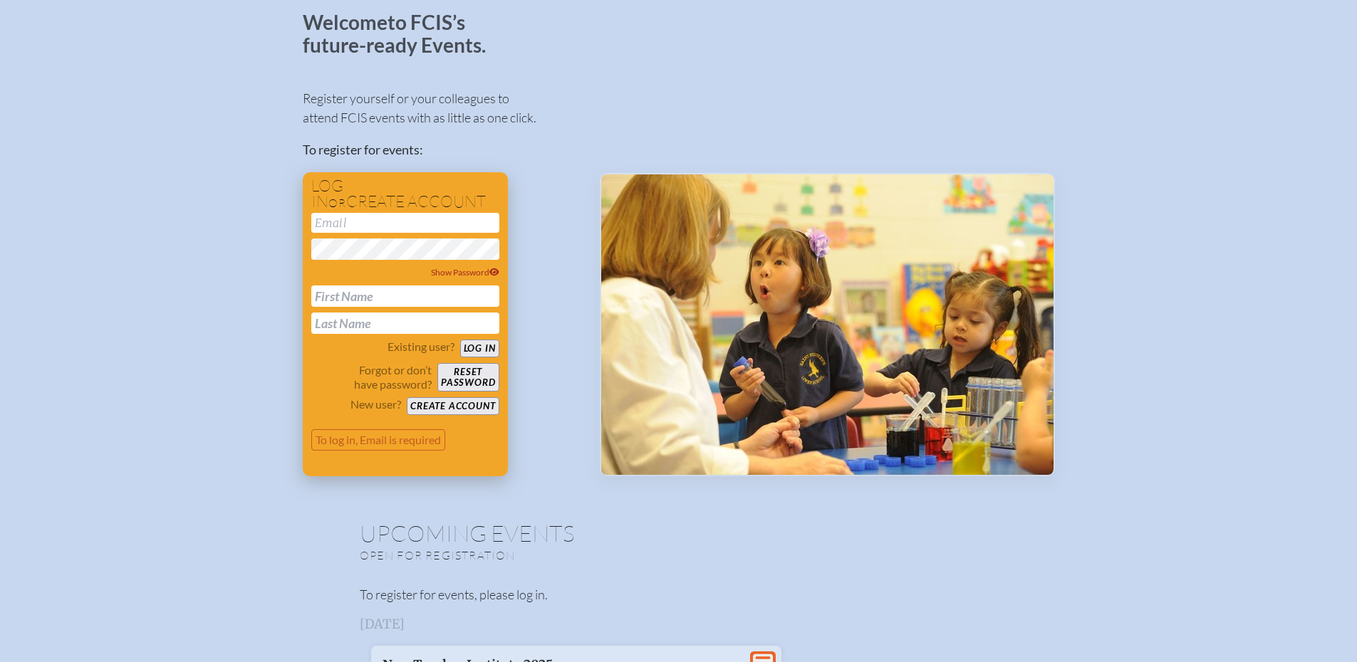
click at [474, 405] on button "Create account" at bounding box center [453, 406] width 92 height 18
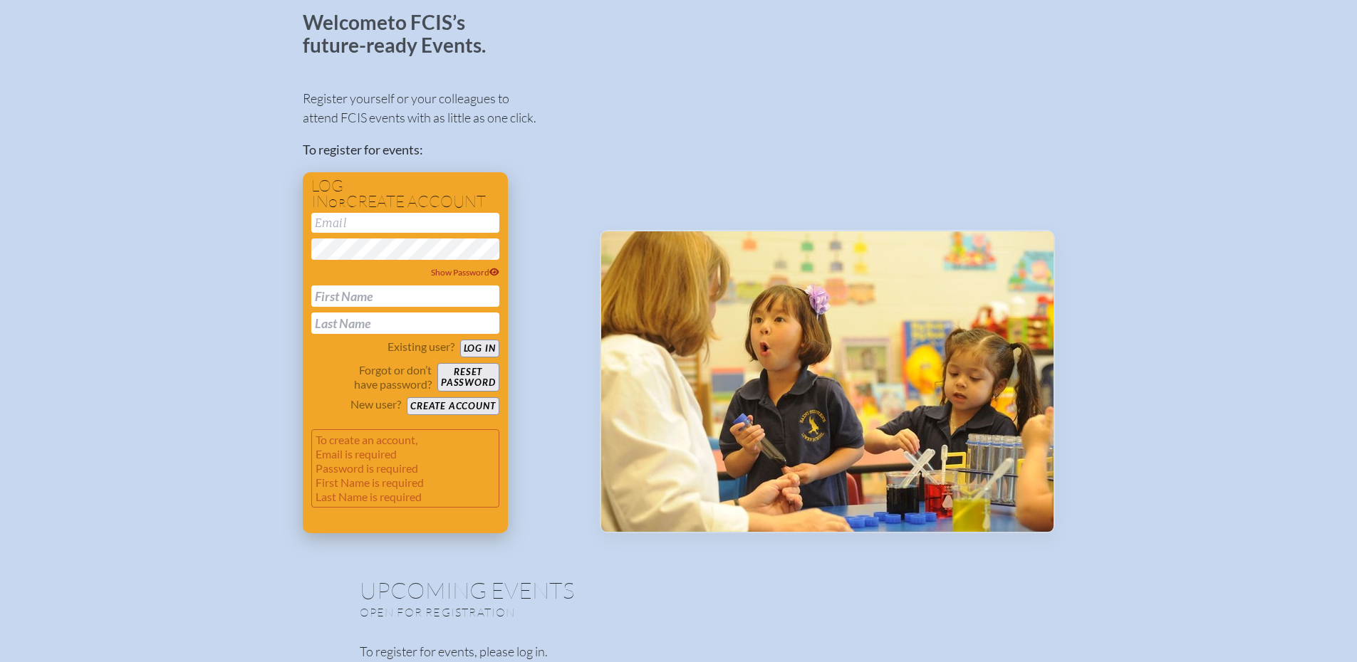
click at [364, 219] on input "email" at bounding box center [405, 223] width 188 height 20
type input "[EMAIL_ADDRESS][DOMAIN_NAME]"
click at [530, 289] on div "Register yourself or your colleagues to attend FCIS events with as little as on…" at bounding box center [440, 304] width 274 height 457
click at [523, 236] on div "Register yourself or your colleagues to attend FCIS events with as little as on…" at bounding box center [440, 304] width 274 height 457
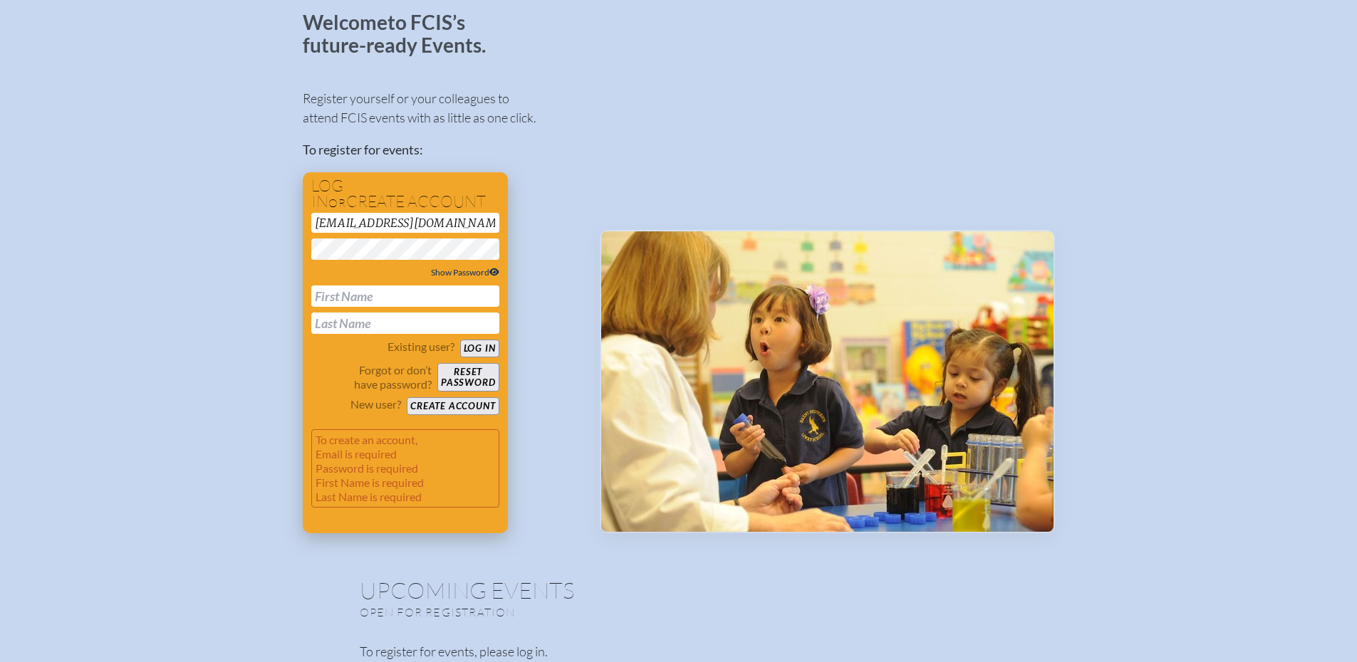
click at [476, 274] on span "Show Password" at bounding box center [465, 272] width 68 height 11
click at [470, 291] on input "text" at bounding box center [405, 296] width 188 height 21
type input "[PERSON_NAME]"
click at [524, 260] on div "Register yourself or your colleagues to attend FCIS events with as little as on…" at bounding box center [440, 304] width 274 height 457
click at [366, 321] on input "text" at bounding box center [405, 323] width 188 height 21
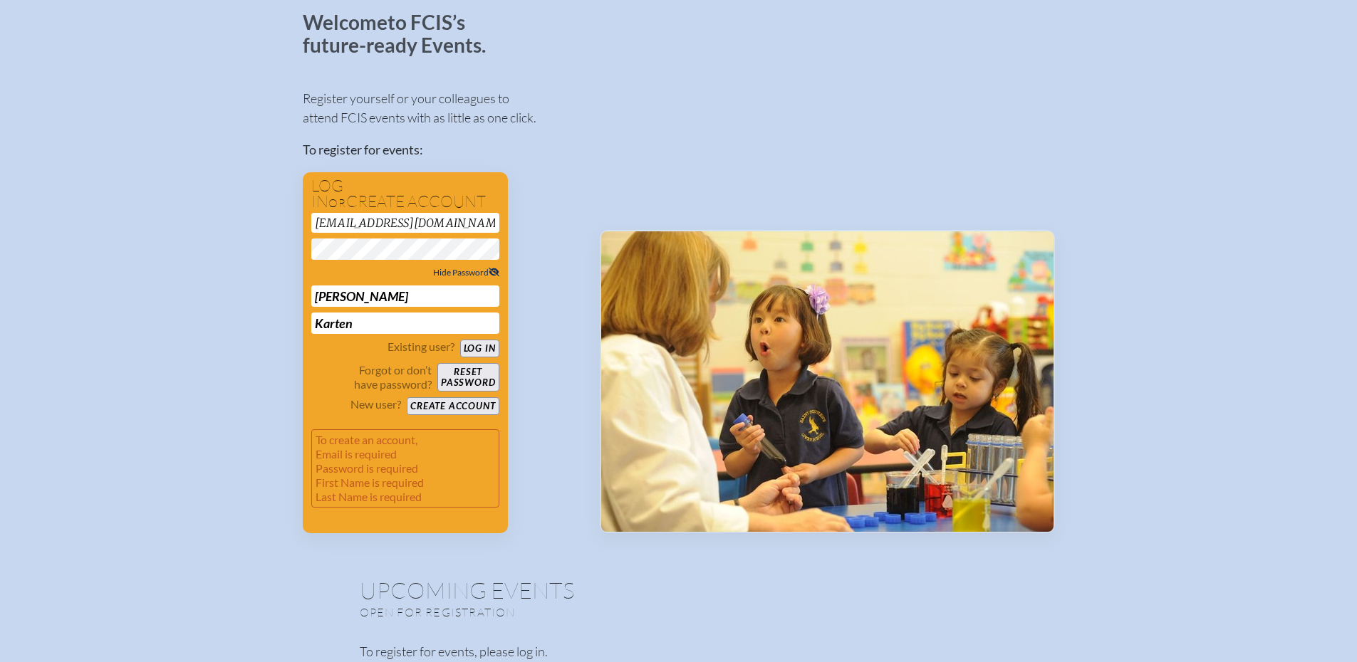
type input "Karten"
click at [558, 324] on div "Register yourself or your colleagues to attend FCIS events with as little as on…" at bounding box center [440, 304] width 274 height 457
click at [464, 404] on button "Create account" at bounding box center [453, 406] width 92 height 18
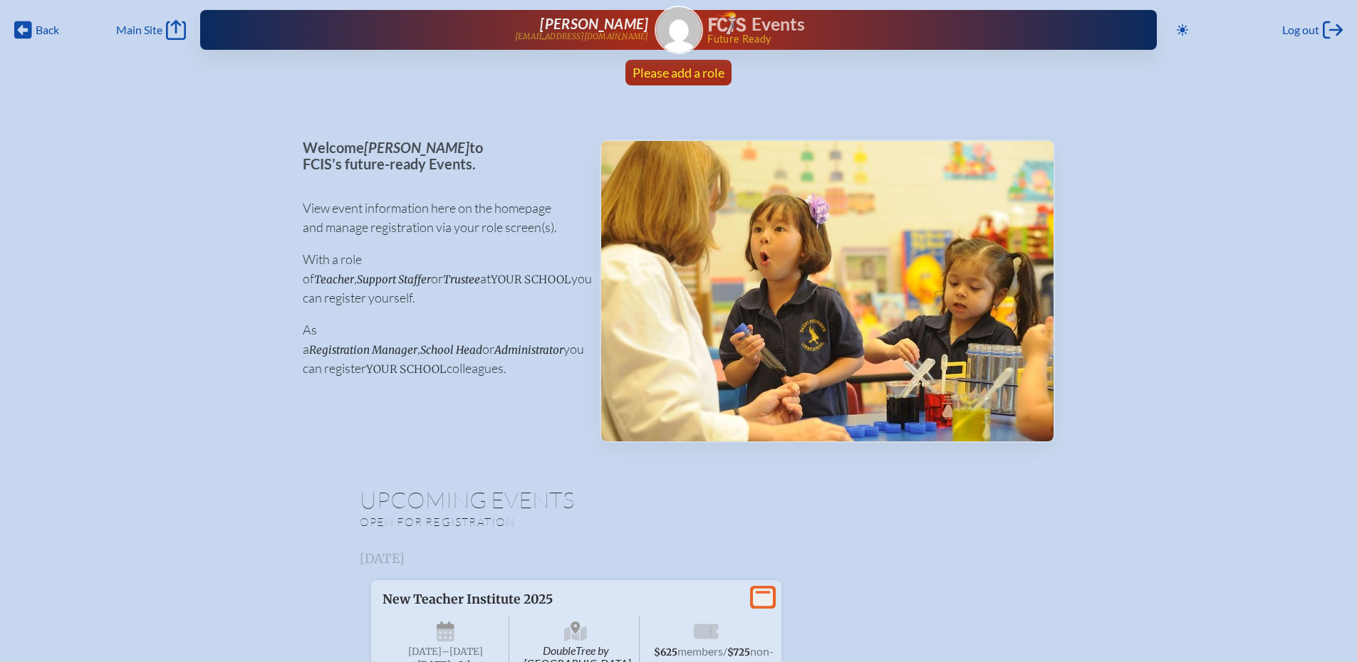
click at [675, 74] on span "Please add a role" at bounding box center [679, 73] width 92 height 16
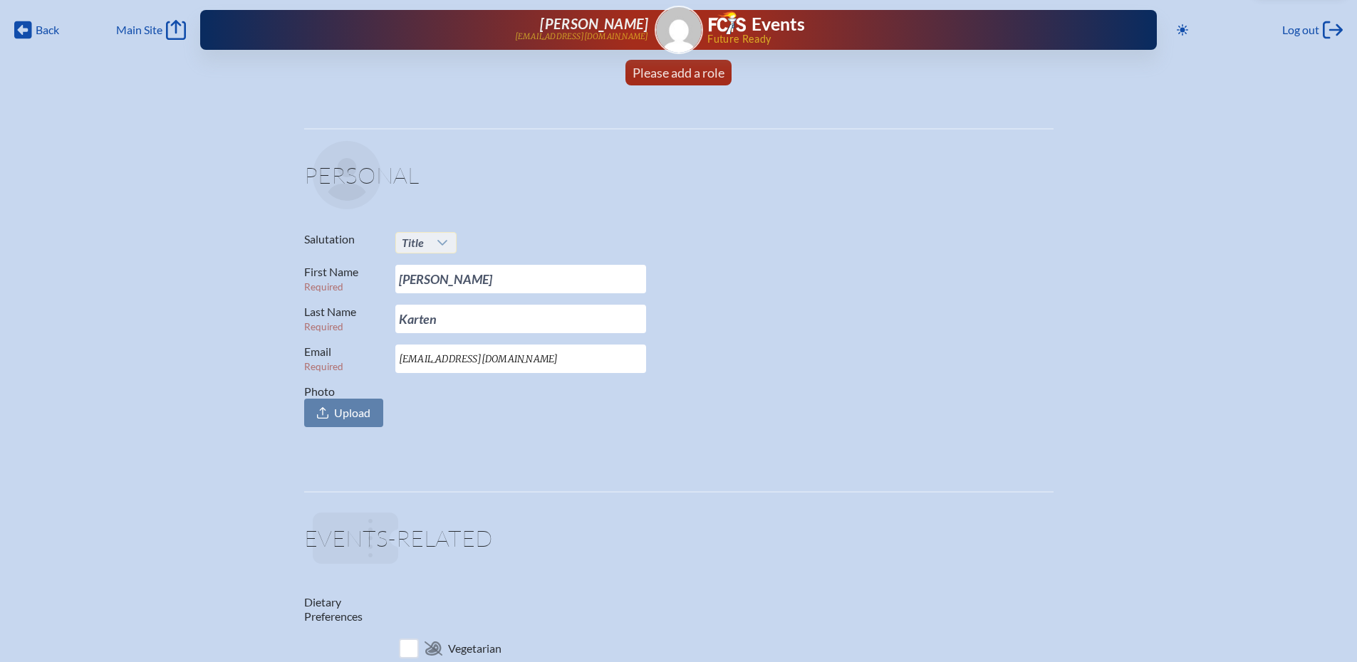
click at [440, 234] on div at bounding box center [443, 243] width 27 height 20
drag, startPoint x: 410, startPoint y: 333, endPoint x: 438, endPoint y: 334, distance: 27.8
click at [410, 333] on span "Ms." at bounding box center [409, 329] width 17 height 14
click at [510, 426] on p "Photo Upload" at bounding box center [673, 406] width 738 height 43
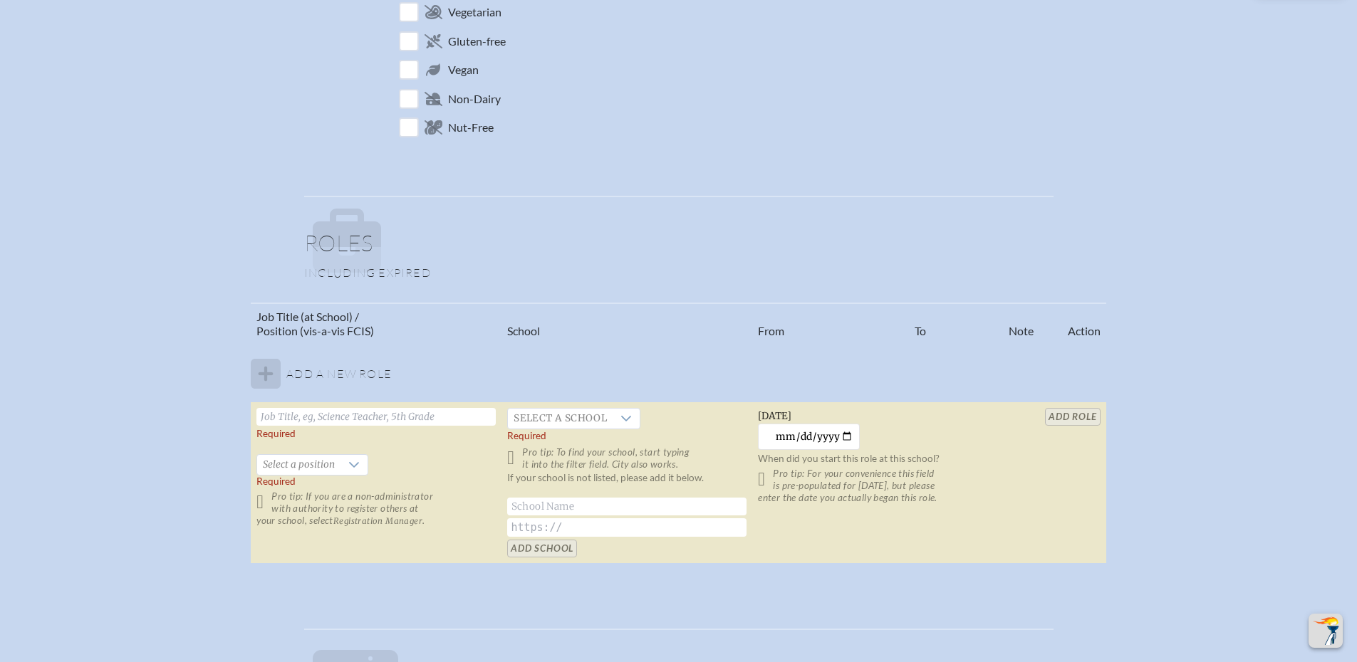
scroll to position [641, 0]
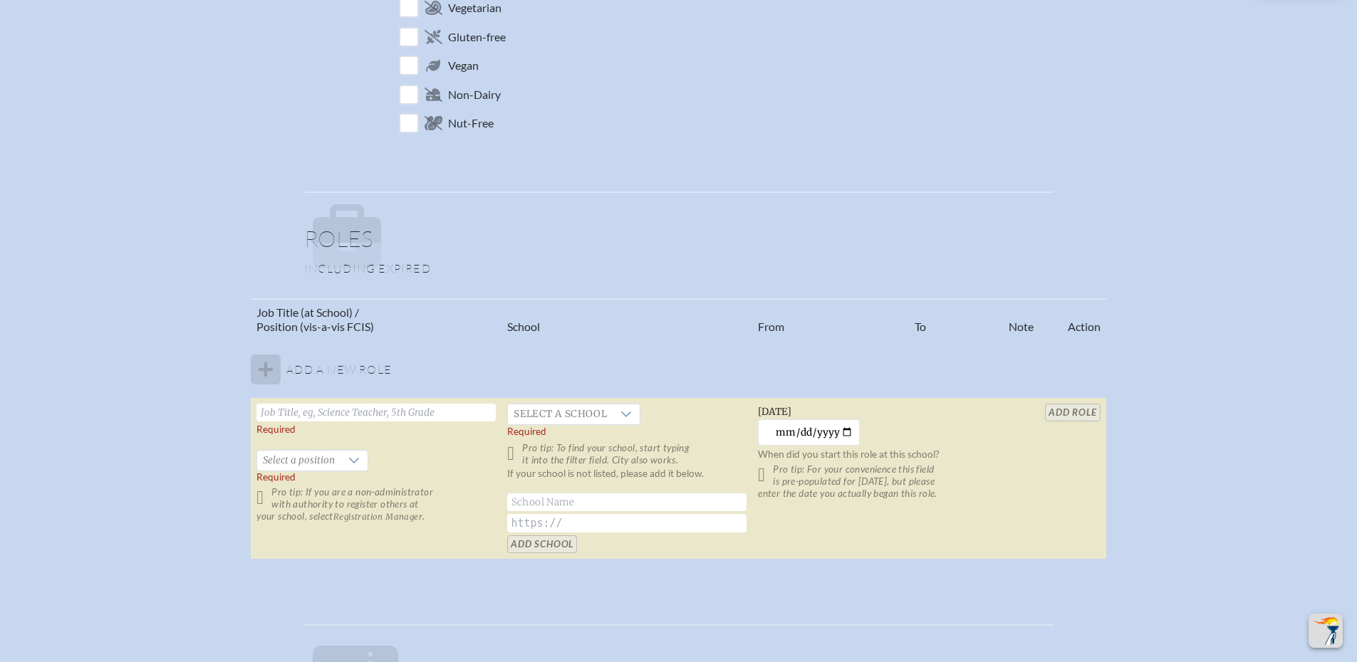
click at [437, 413] on input "text" at bounding box center [375, 413] width 239 height 18
type input "Associate Head of School"
click at [577, 412] on span "Select a school" at bounding box center [560, 415] width 105 height 20
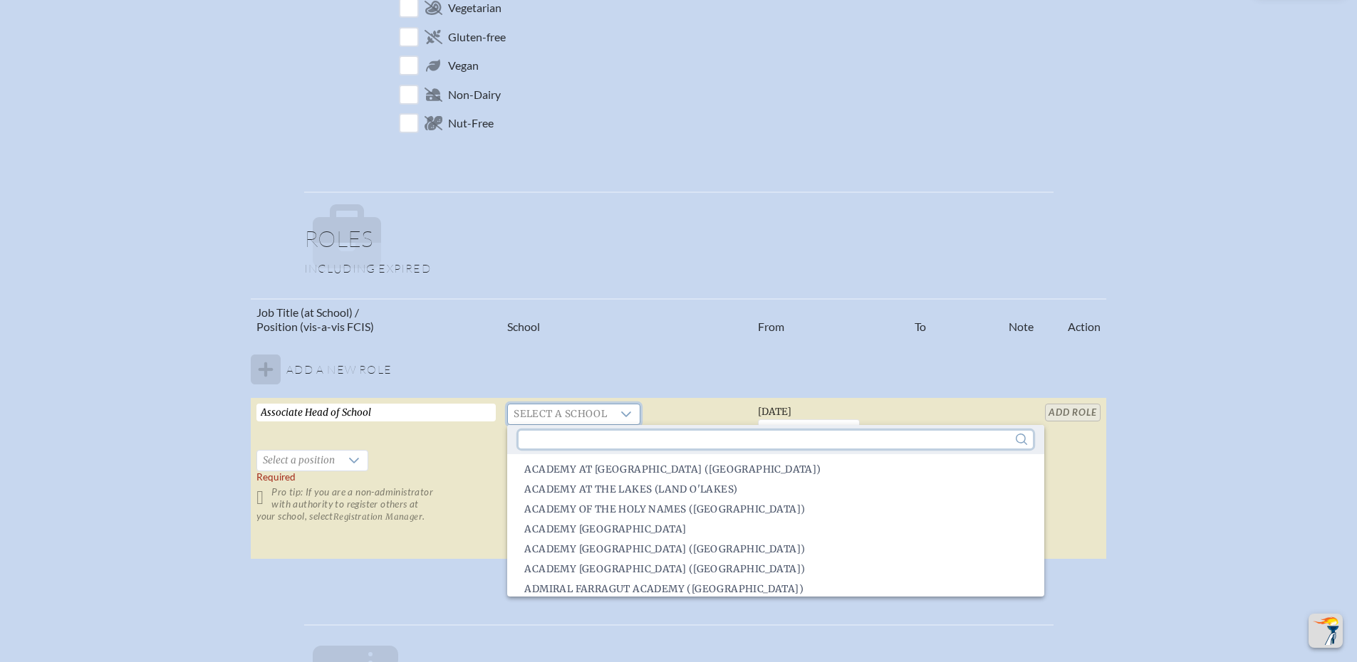
click at [567, 442] on input "text" at bounding box center [776, 440] width 514 height 18
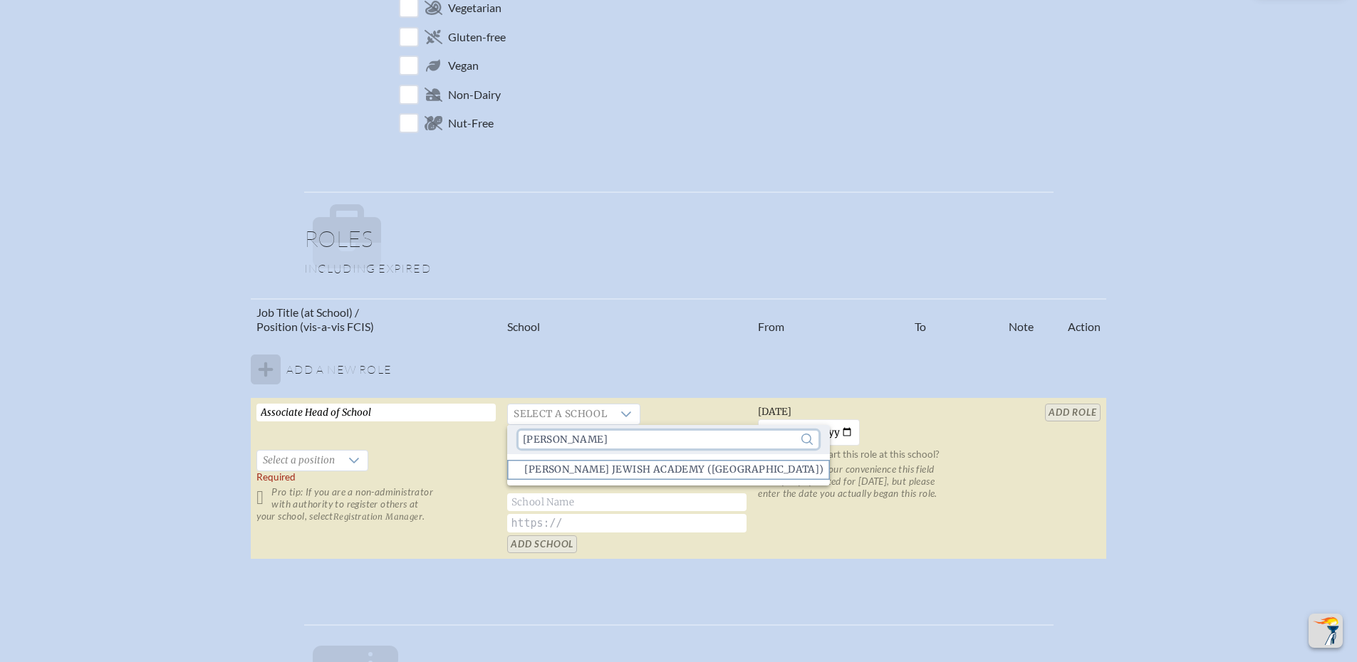
type input "[PERSON_NAME]"
click at [608, 472] on span "[PERSON_NAME] Jewish Academy ([GEOGRAPHIC_DATA])" at bounding box center [673, 470] width 299 height 14
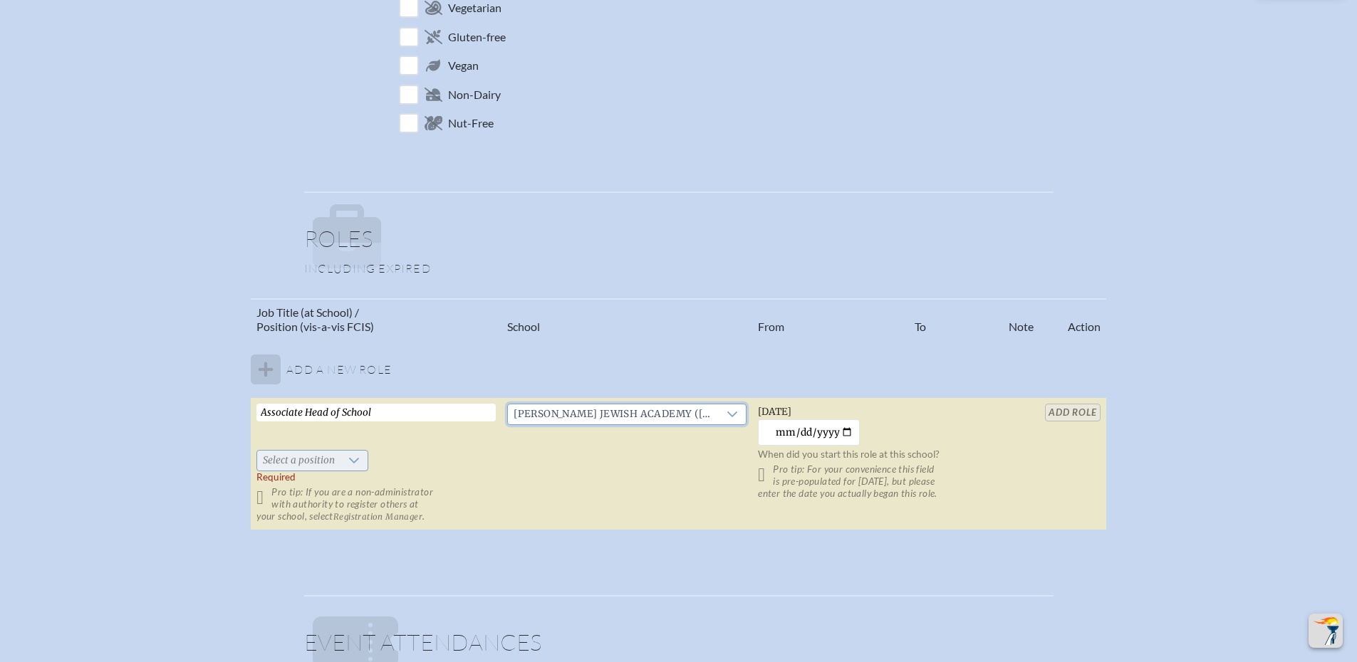
click at [359, 462] on div at bounding box center [353, 461] width 27 height 20
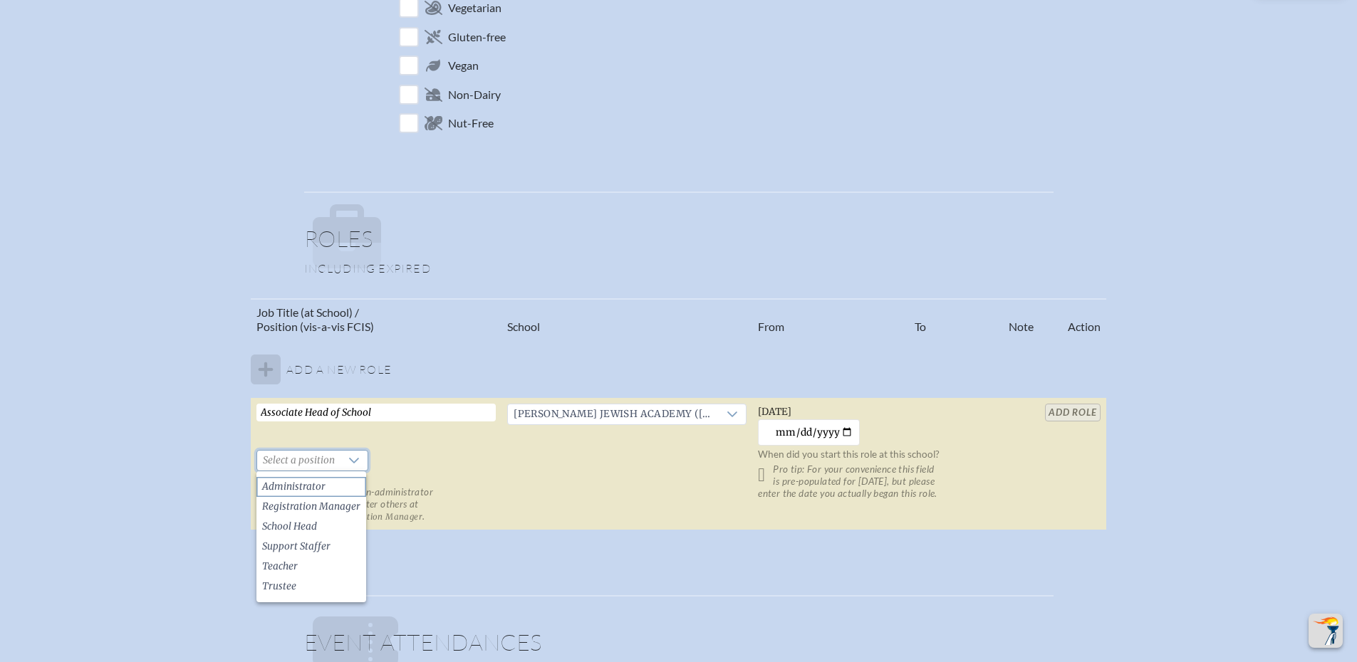
click at [330, 481] on li "Administrator" at bounding box center [311, 487] width 110 height 20
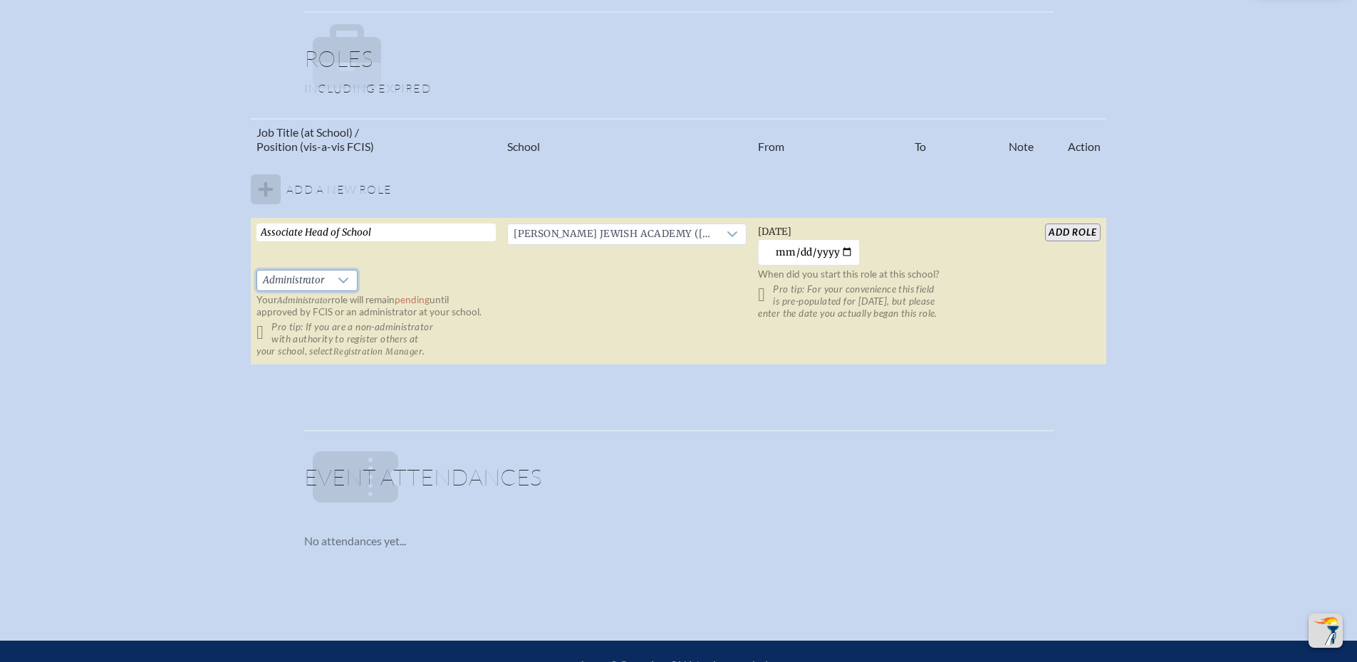
scroll to position [784, 0]
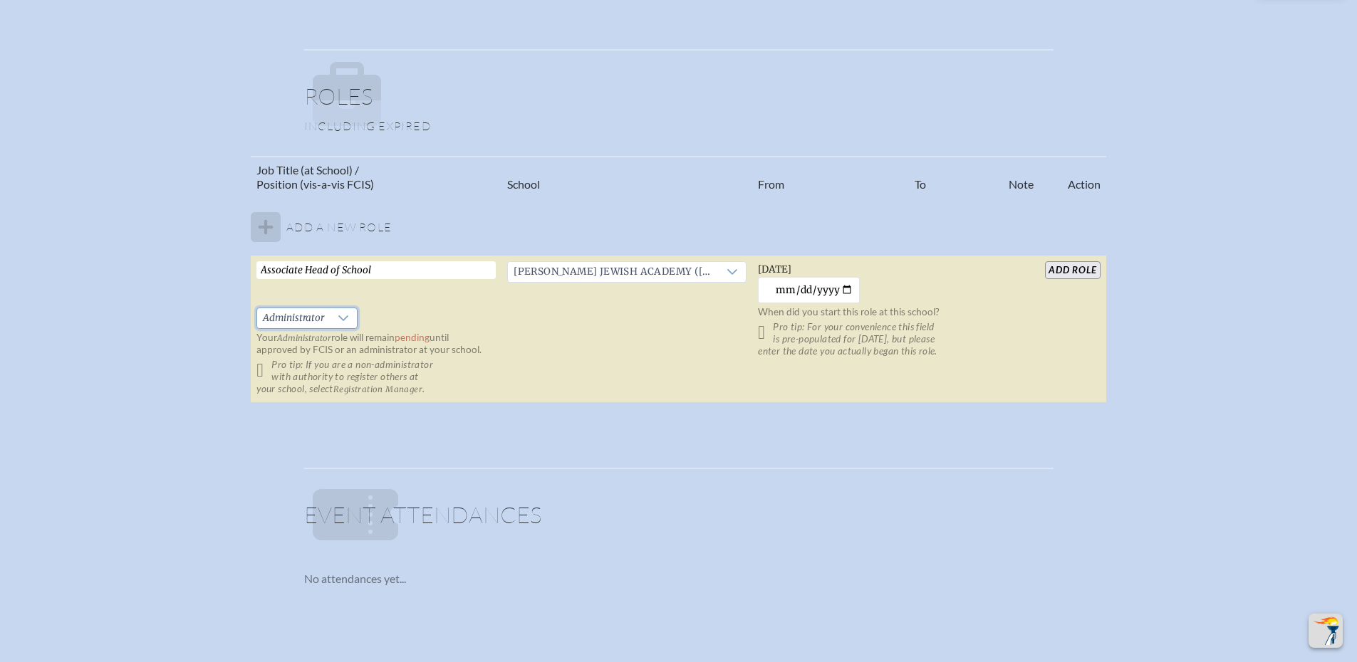
click at [1077, 269] on input "add Role" at bounding box center [1072, 270] width 55 height 18
